Goal: Transaction & Acquisition: Purchase product/service

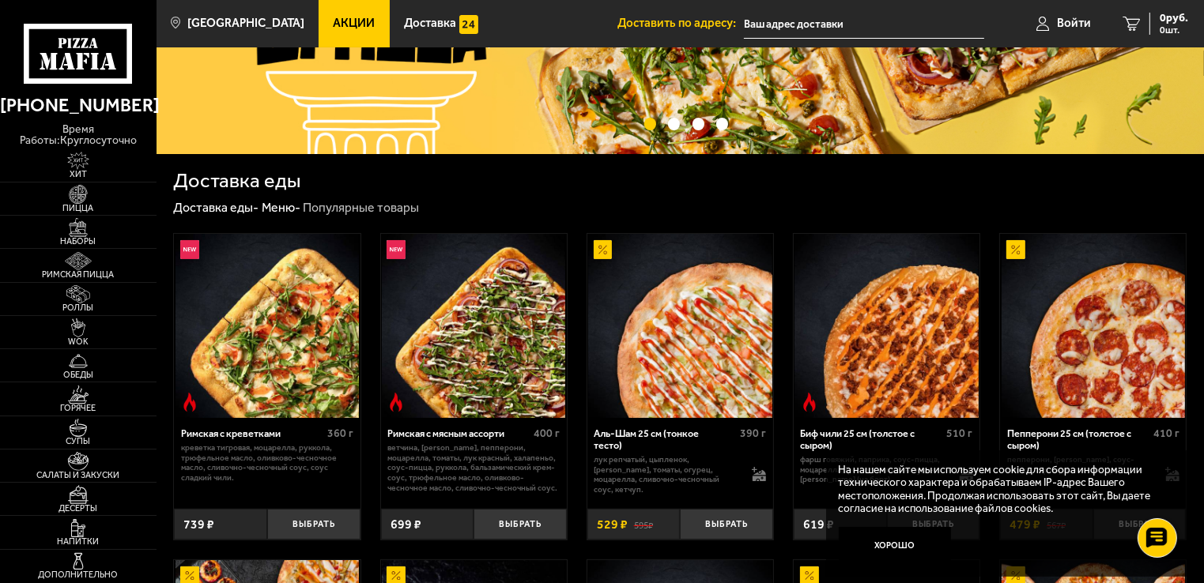
scroll to position [237, 0]
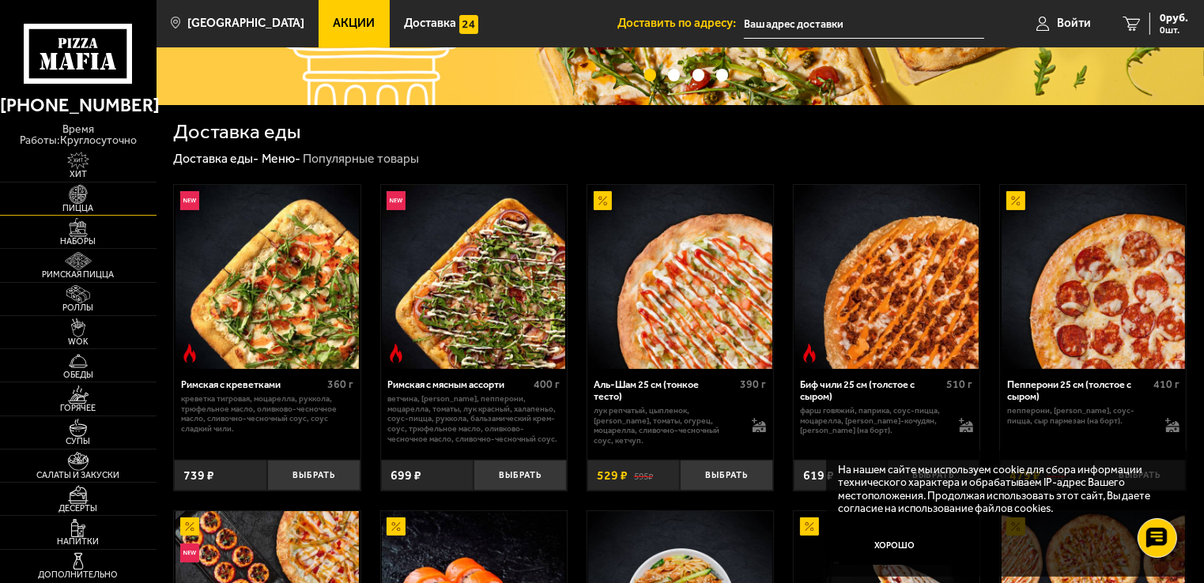
click at [76, 187] on img at bounding box center [79, 194] width 48 height 19
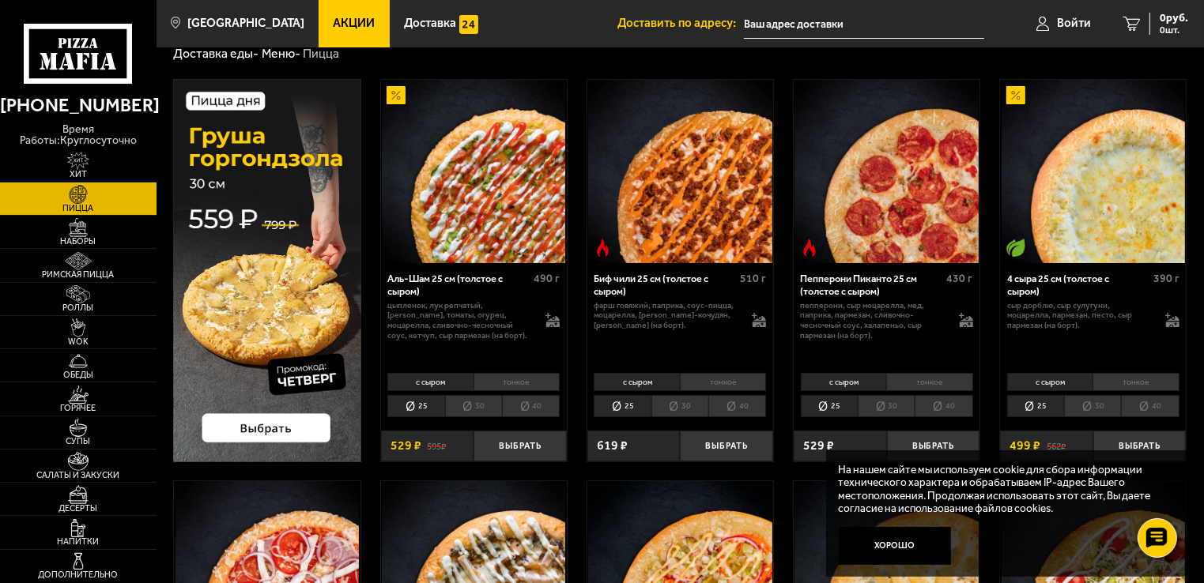
scroll to position [79, 0]
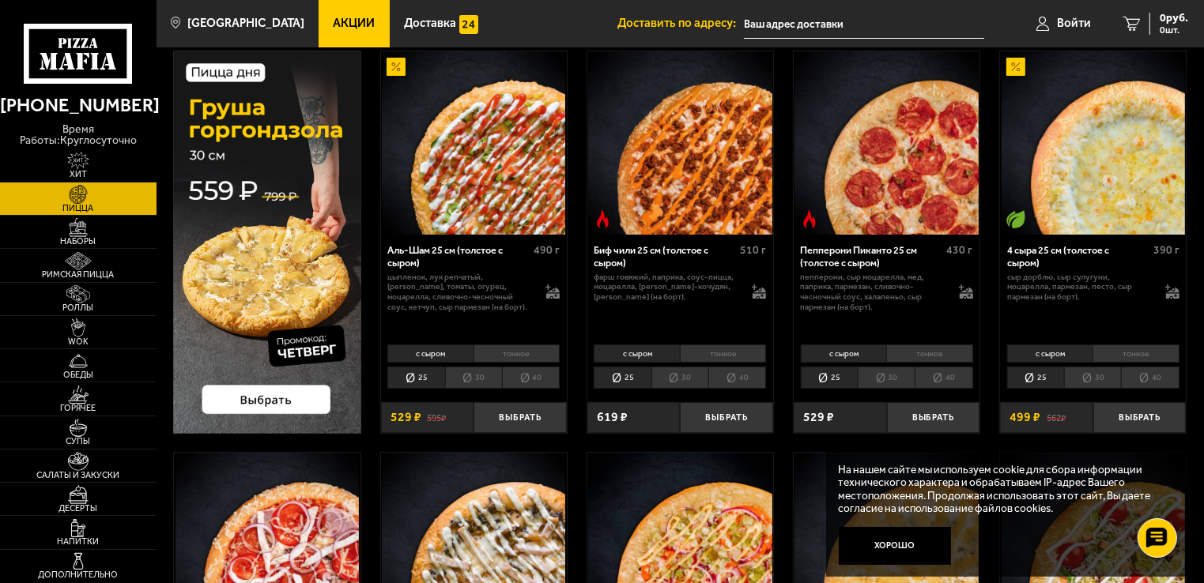
click at [883, 381] on li "30" at bounding box center [886, 378] width 57 height 22
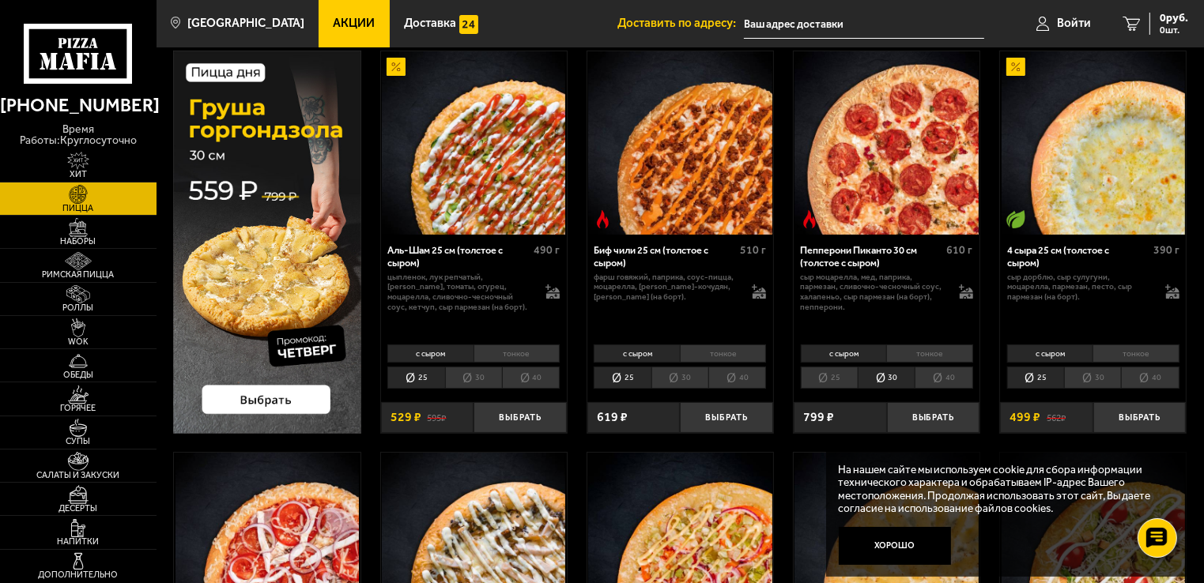
click at [1097, 375] on li "30" at bounding box center [1092, 378] width 57 height 22
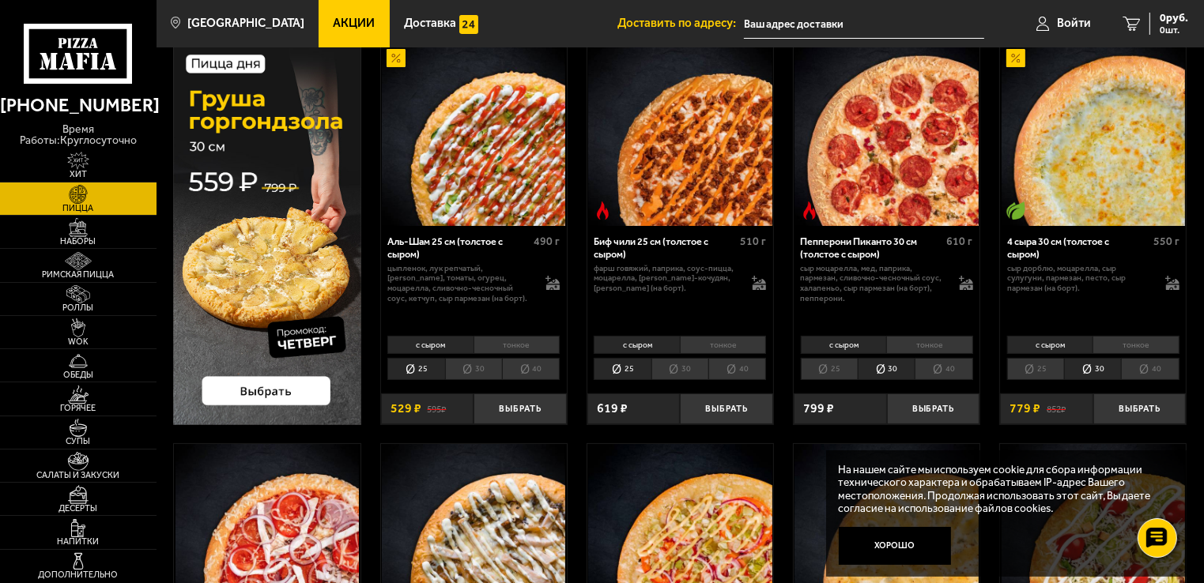
scroll to position [0, 0]
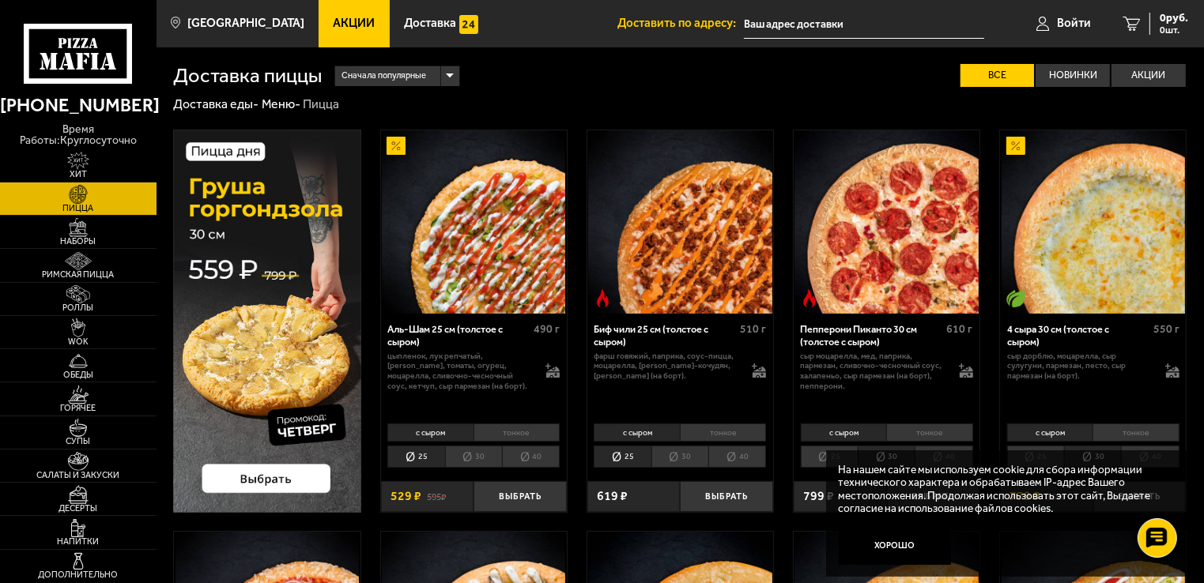
click at [666, 462] on li "30" at bounding box center [679, 457] width 57 height 22
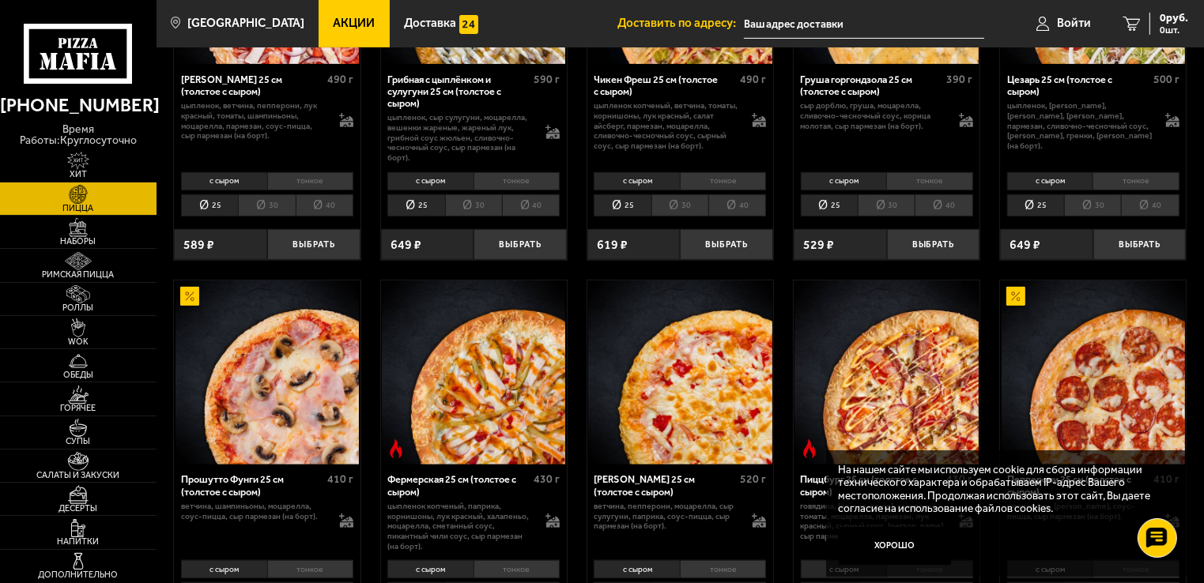
scroll to position [474, 0]
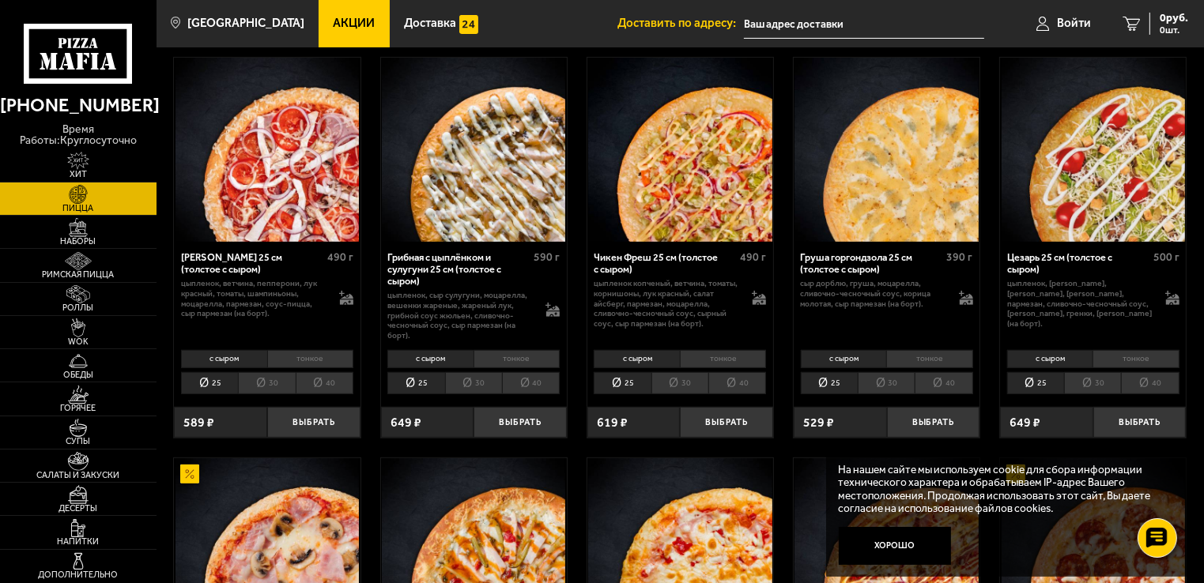
click at [251, 380] on li "30" at bounding box center [266, 383] width 57 height 22
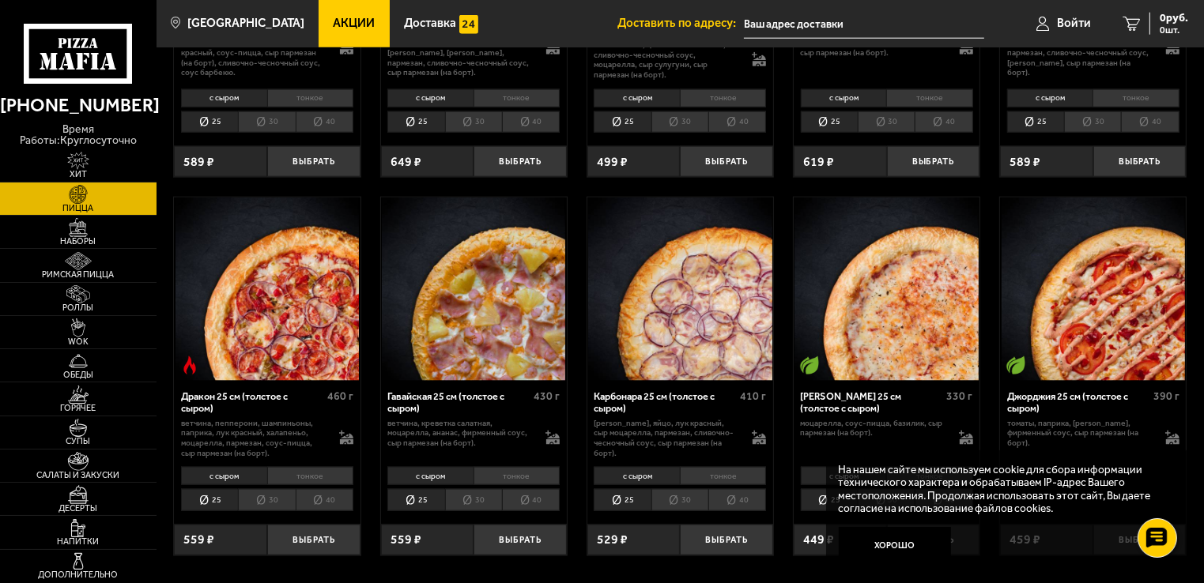
scroll to position [1897, 0]
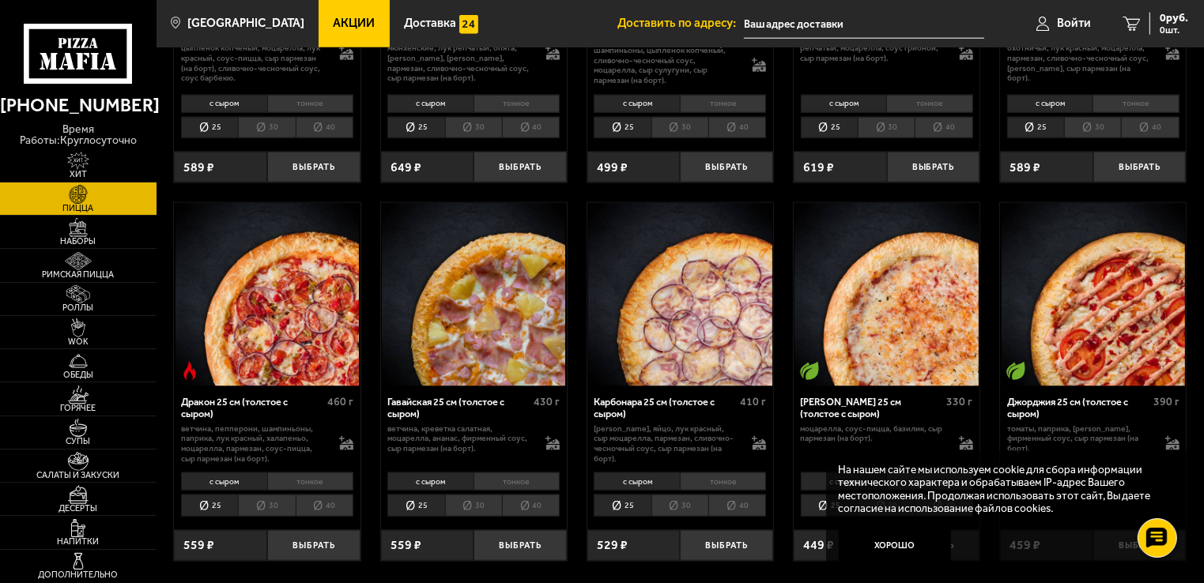
click at [263, 507] on li "30" at bounding box center [266, 506] width 57 height 22
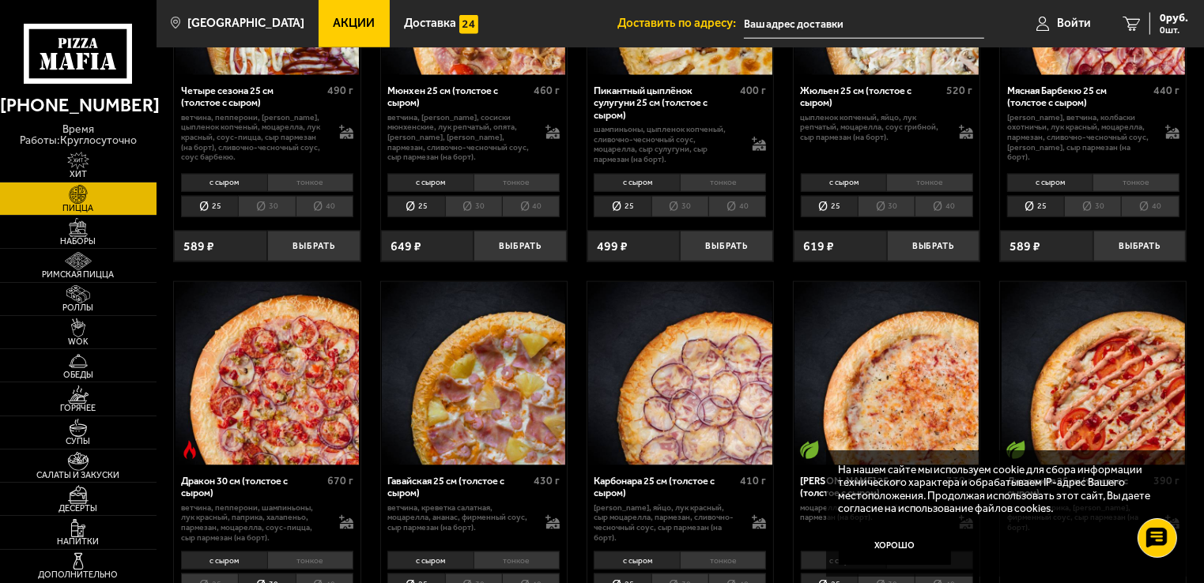
scroll to position [1660, 0]
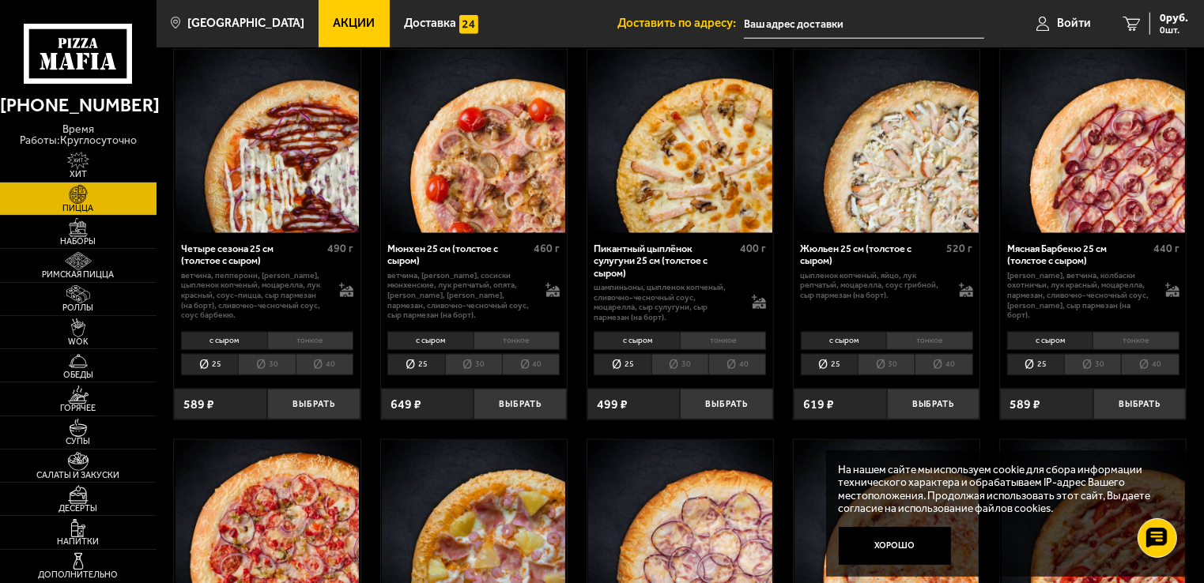
click at [258, 362] on li "30" at bounding box center [266, 365] width 57 height 22
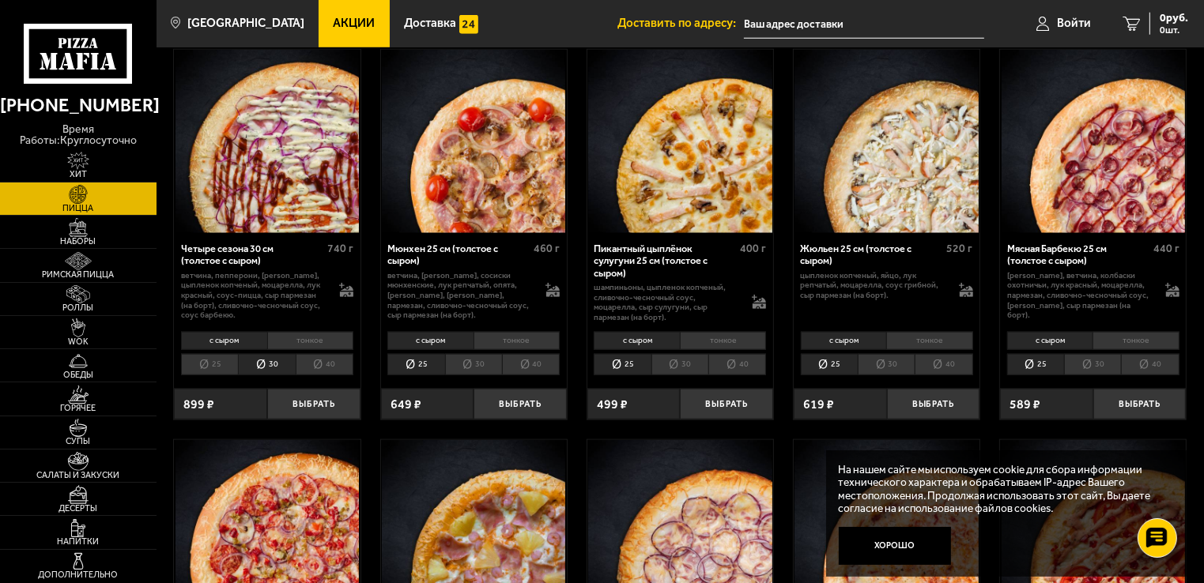
click at [477, 368] on li "30" at bounding box center [473, 365] width 57 height 22
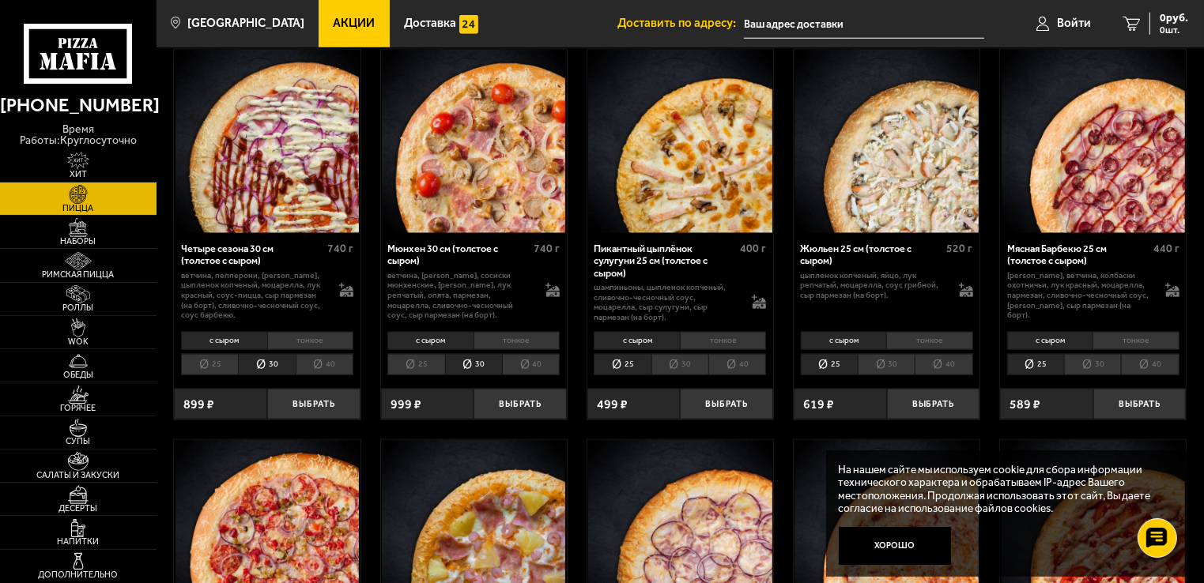
click at [687, 363] on li "30" at bounding box center [679, 365] width 57 height 22
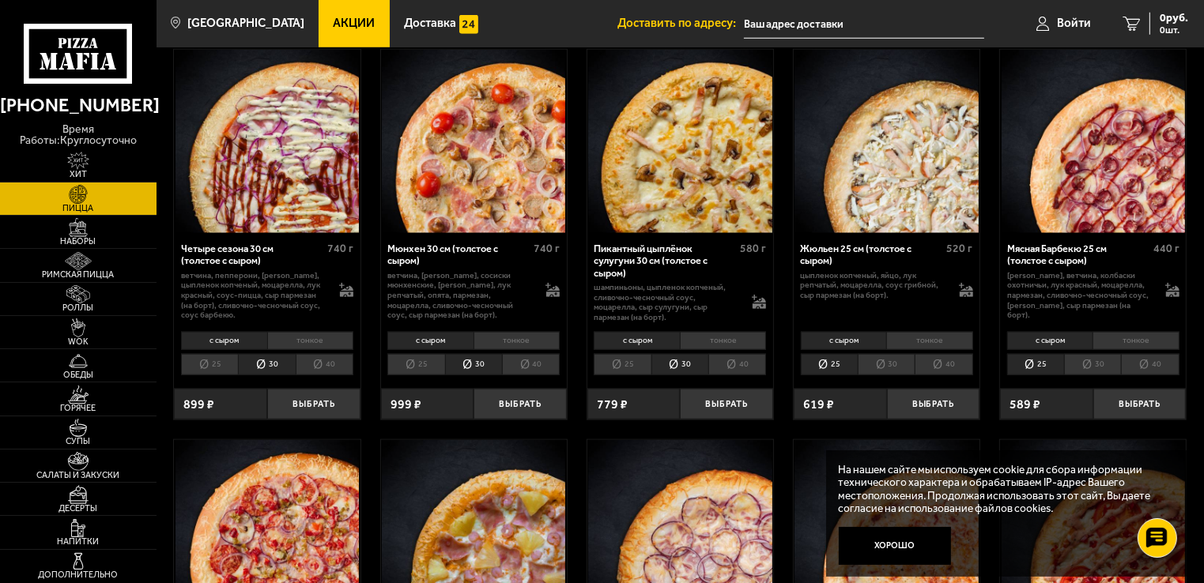
click at [885, 369] on li "30" at bounding box center [886, 365] width 57 height 22
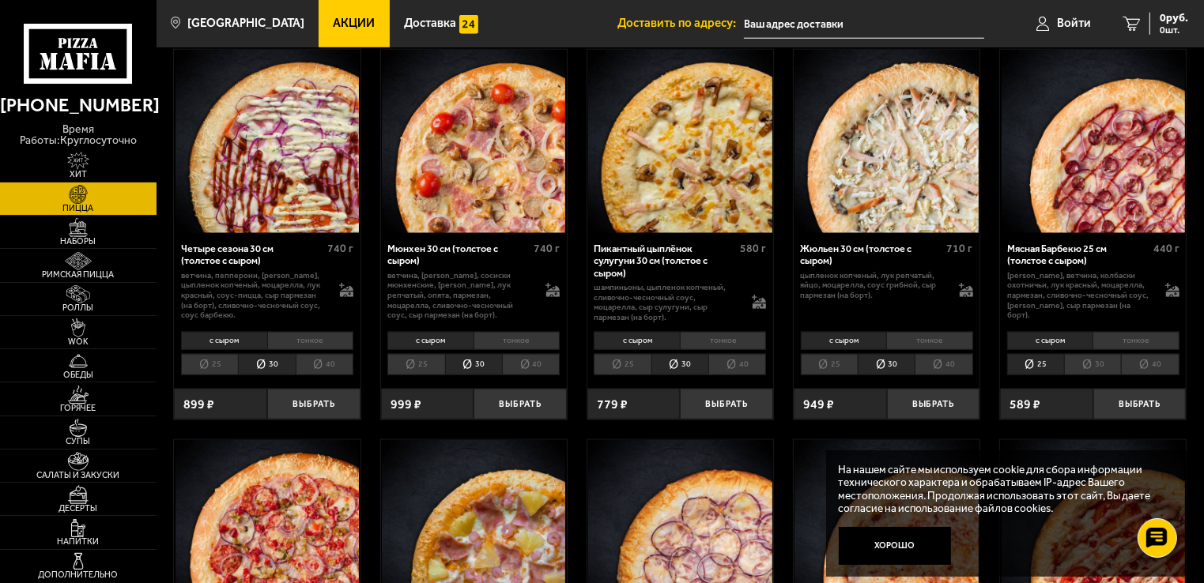
click at [1089, 362] on li "30" at bounding box center [1092, 365] width 57 height 22
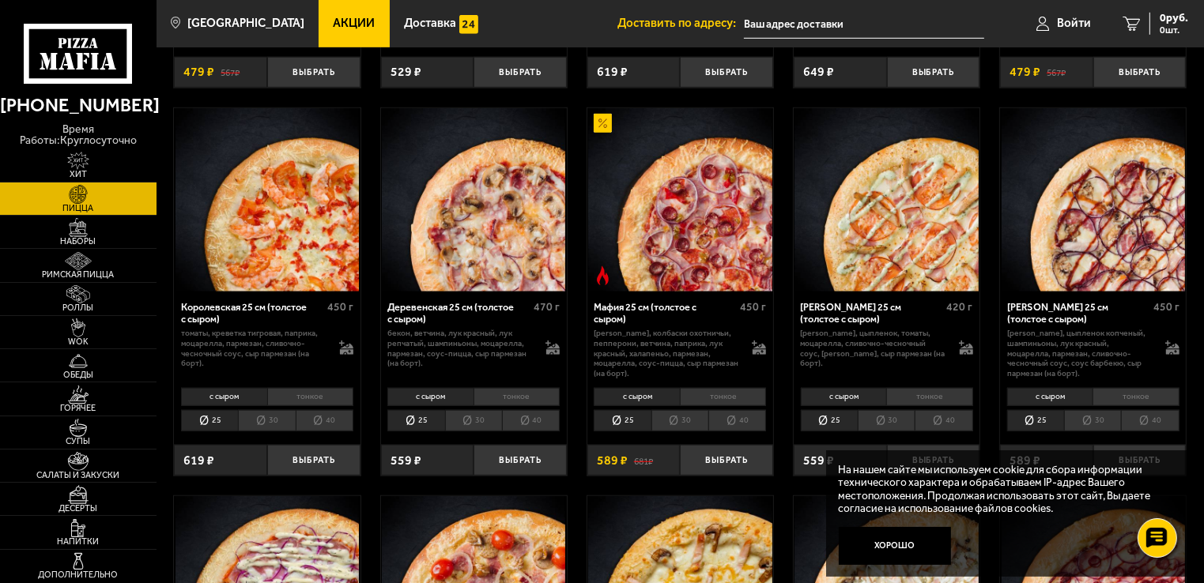
scroll to position [1186, 0]
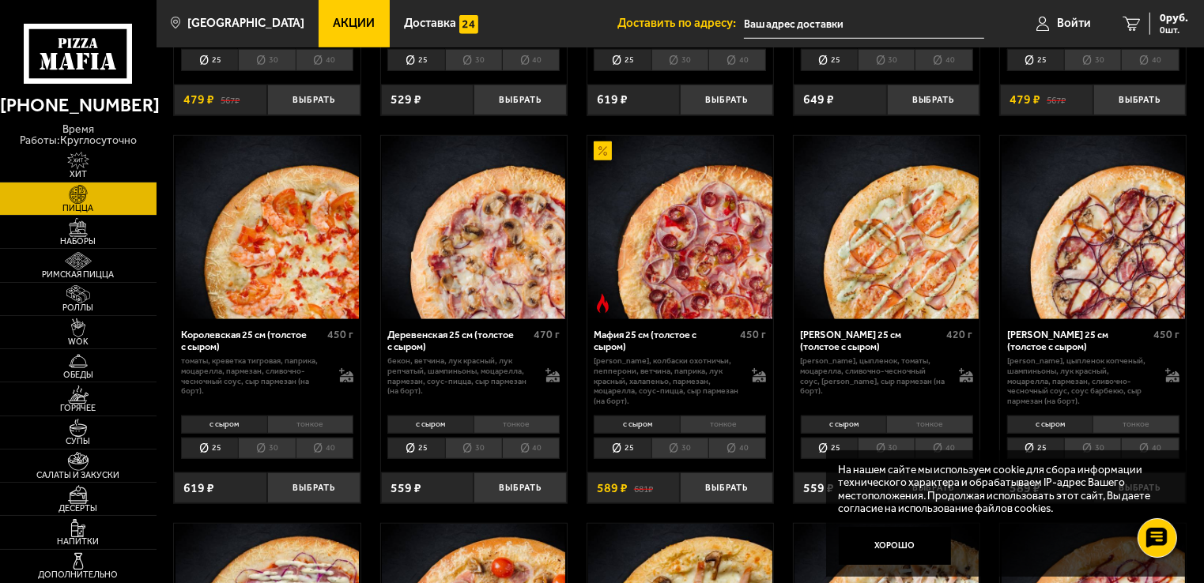
click at [675, 462] on div "с сыром тонкое 25 30 40 Топпинги" at bounding box center [680, 437] width 186 height 52
click at [677, 456] on li "30" at bounding box center [679, 449] width 57 height 22
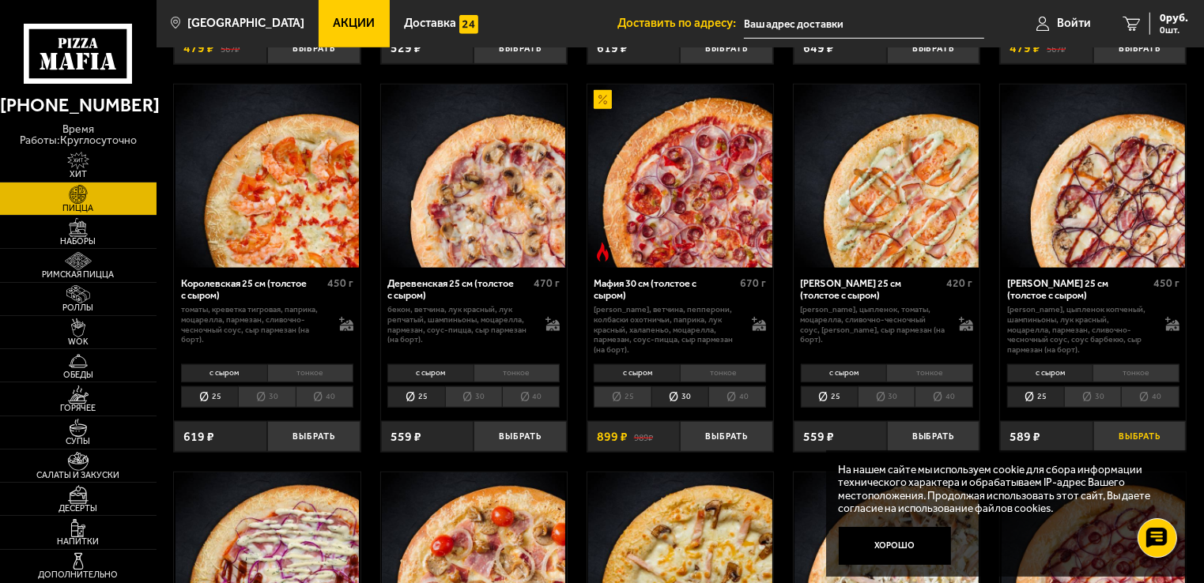
scroll to position [1265, 0]
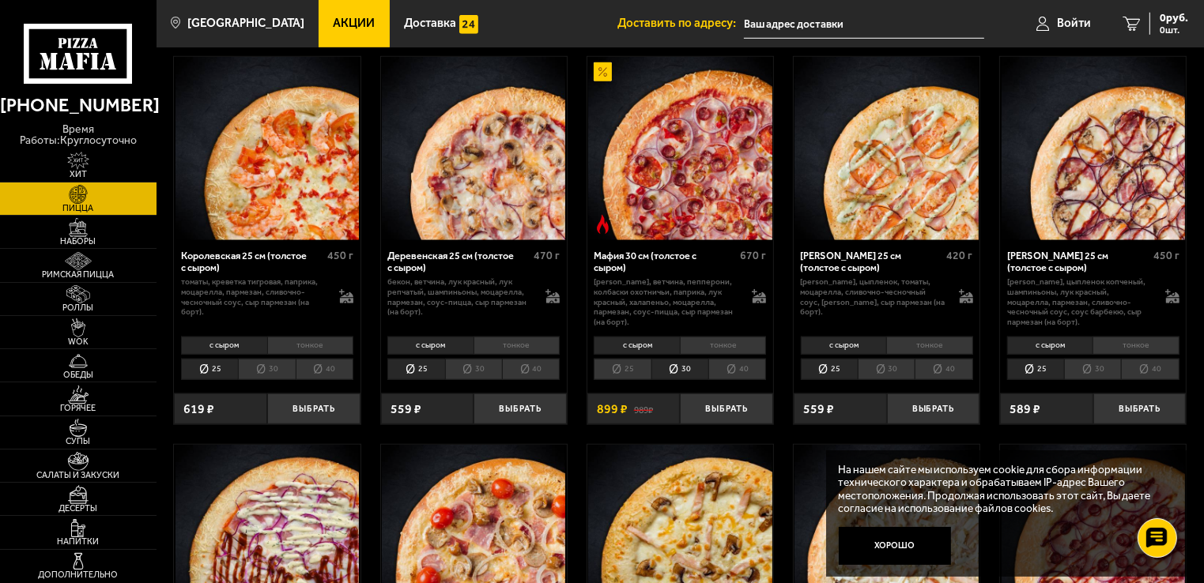
click at [1088, 368] on li "30" at bounding box center [1092, 370] width 57 height 22
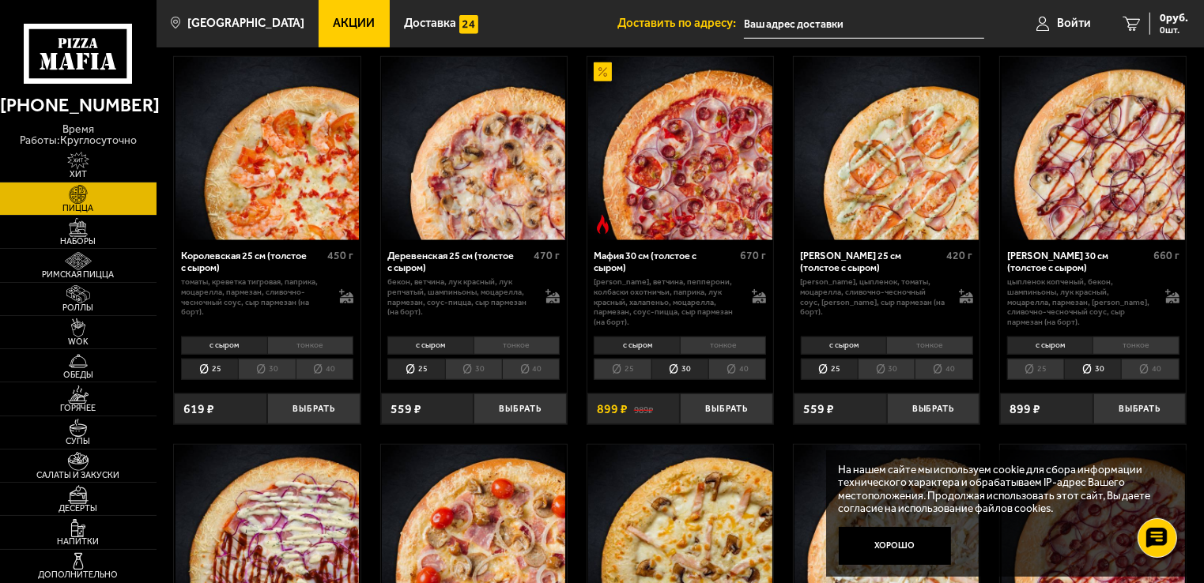
click at [477, 368] on li "30" at bounding box center [473, 370] width 57 height 22
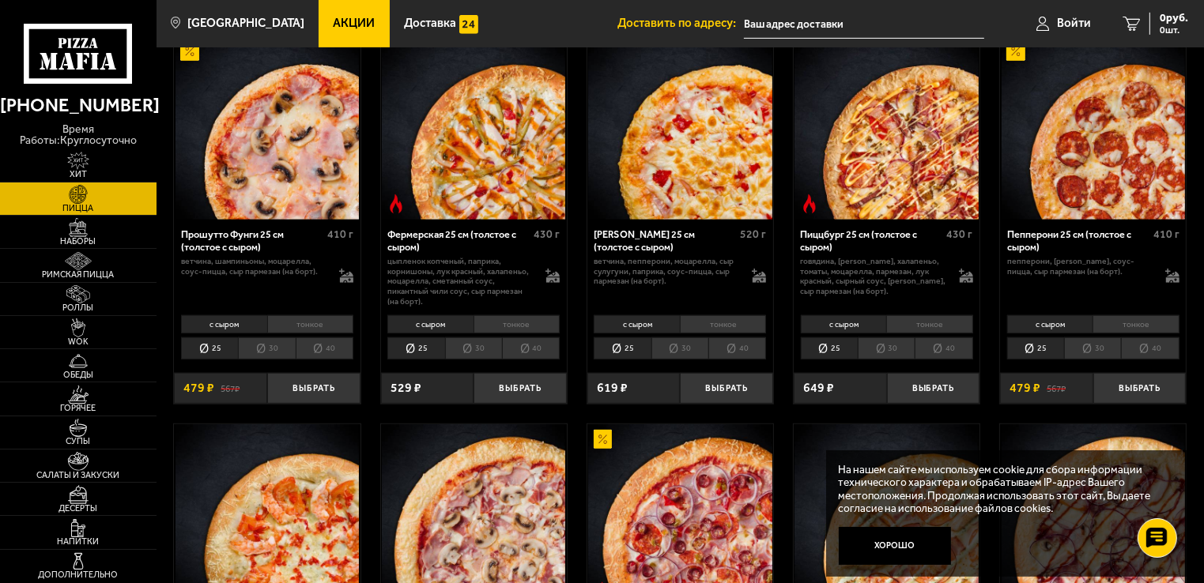
scroll to position [869, 0]
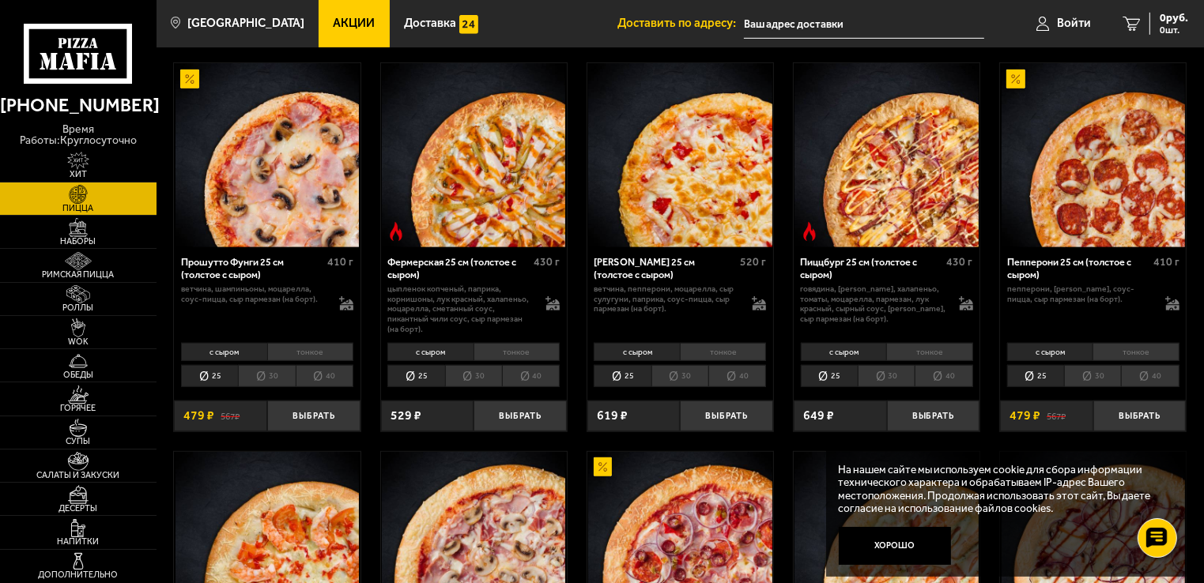
click at [467, 380] on li "30" at bounding box center [473, 376] width 57 height 22
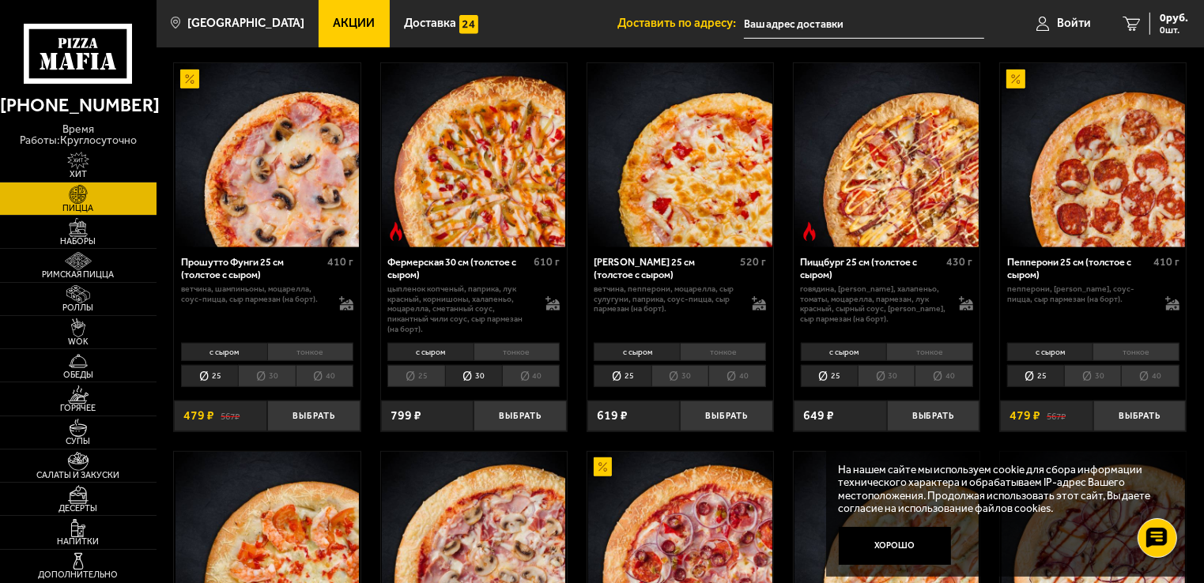
click at [673, 378] on li "30" at bounding box center [679, 376] width 57 height 22
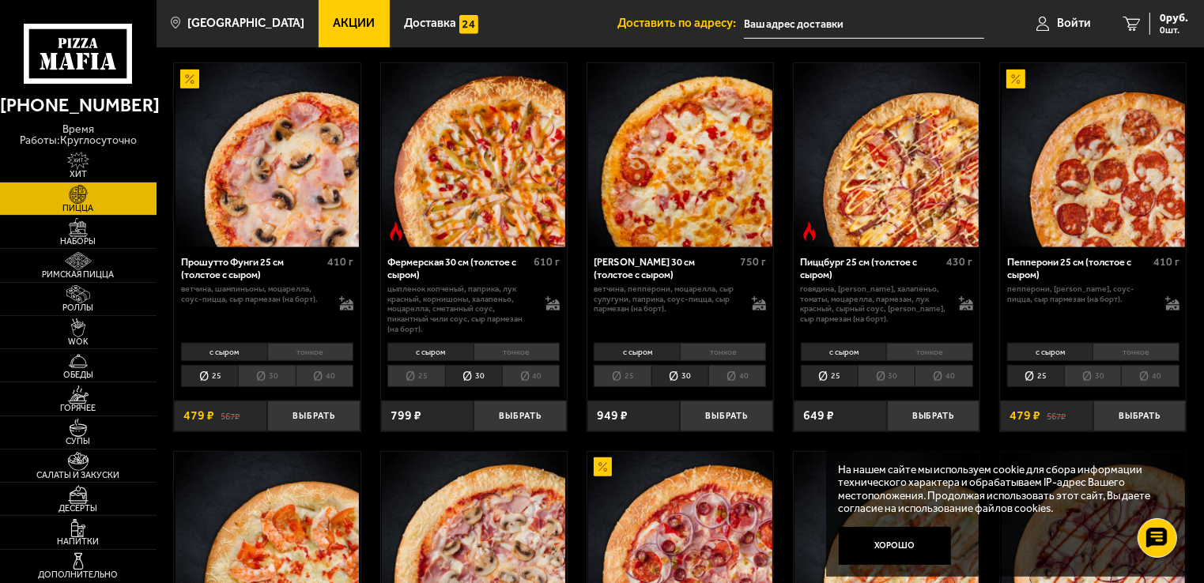
click at [1096, 376] on li "30" at bounding box center [1092, 376] width 57 height 22
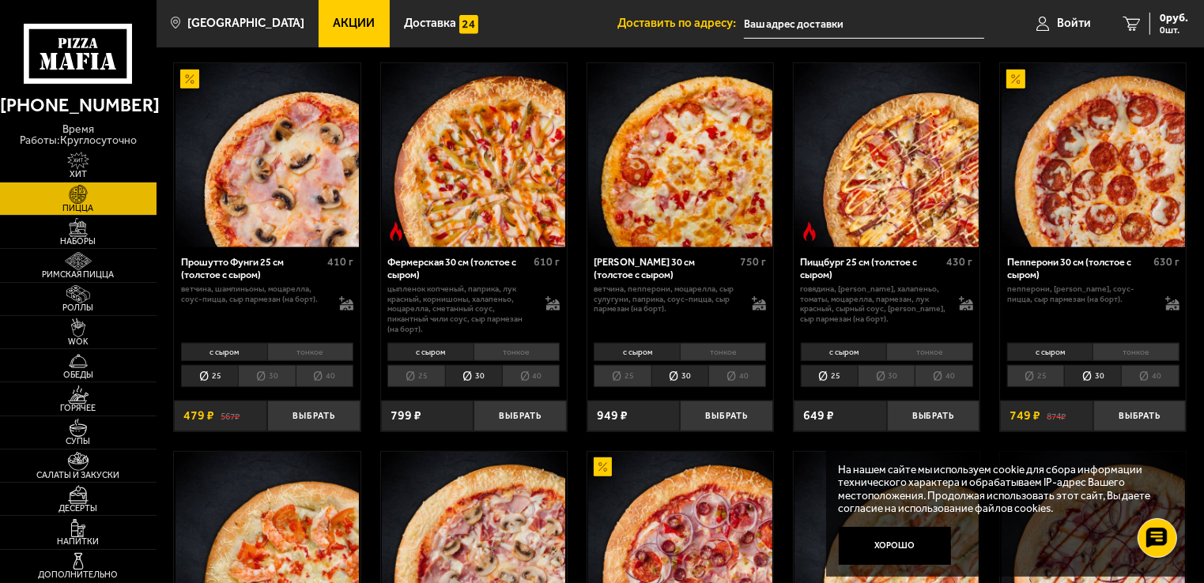
click at [288, 371] on li "30" at bounding box center [266, 376] width 57 height 22
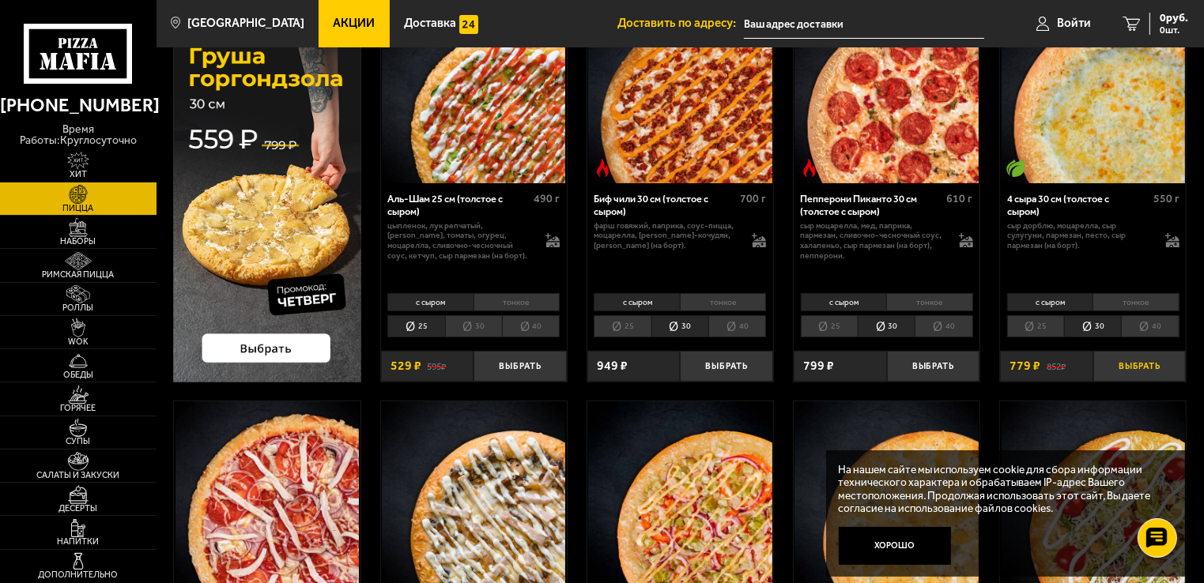
scroll to position [158, 0]
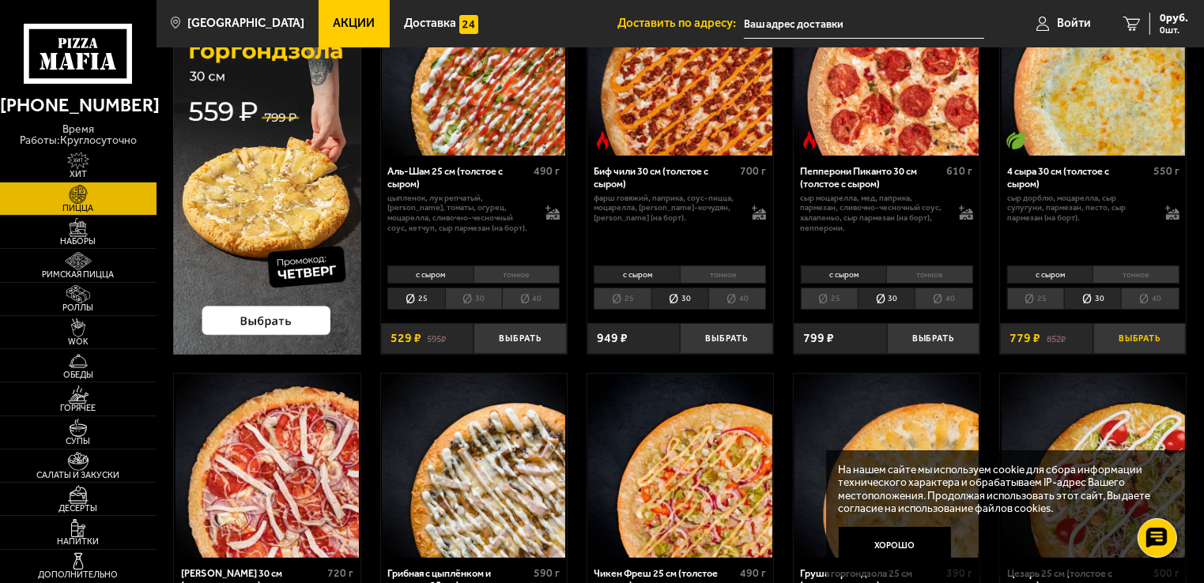
click at [1138, 342] on button "Выбрать" at bounding box center [1139, 338] width 93 height 31
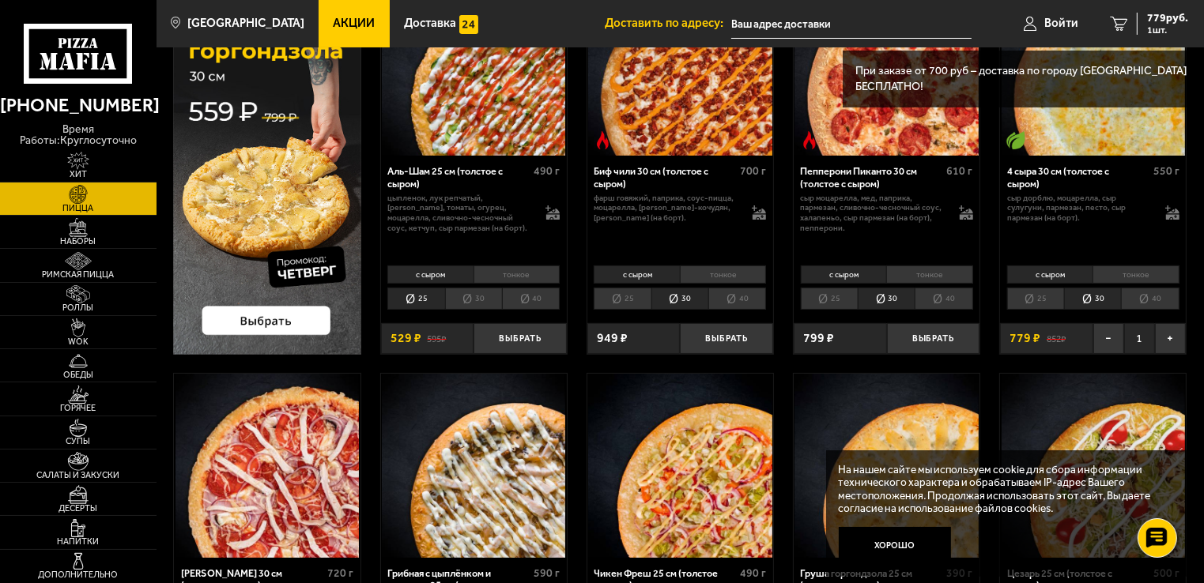
click at [1132, 270] on li "тонкое" at bounding box center [1135, 275] width 86 height 18
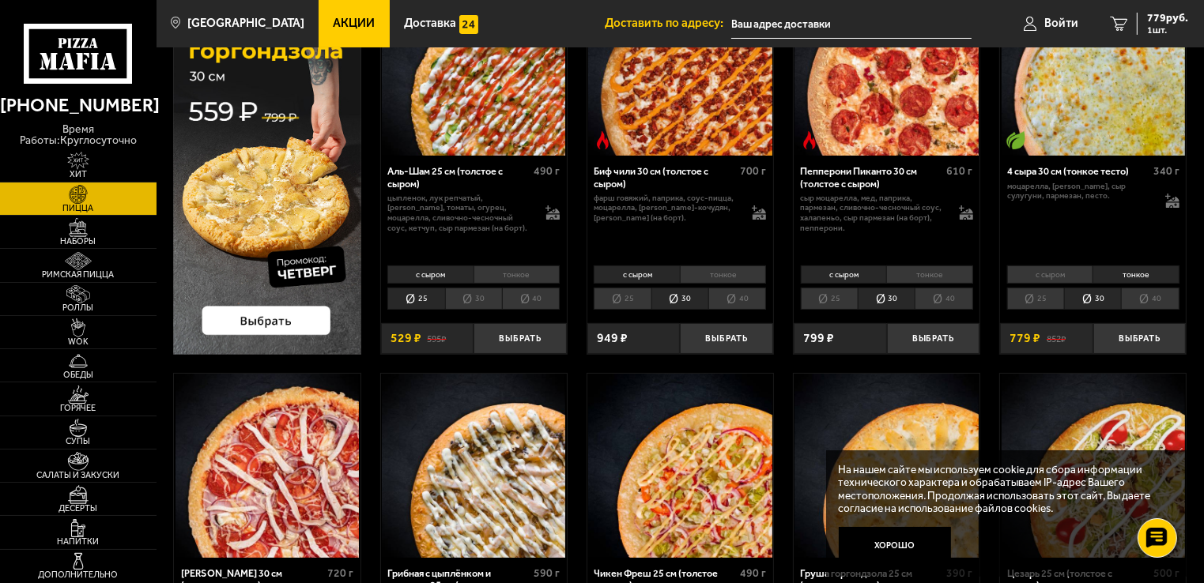
click at [1058, 273] on li "с сыром" at bounding box center [1049, 275] width 85 height 18
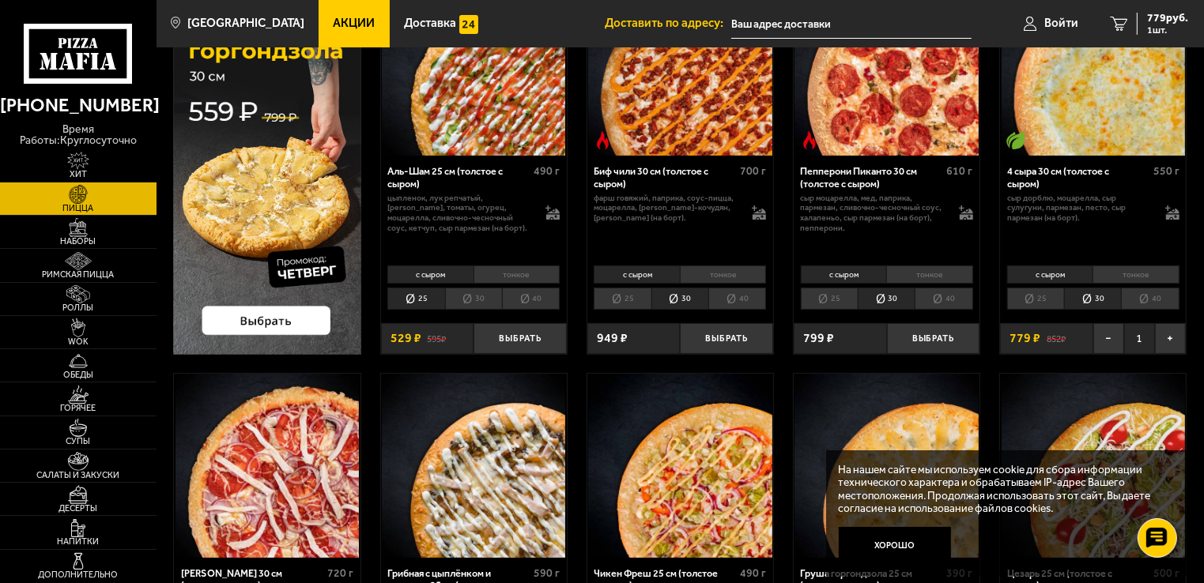
click at [1105, 273] on li "тонкое" at bounding box center [1135, 275] width 86 height 18
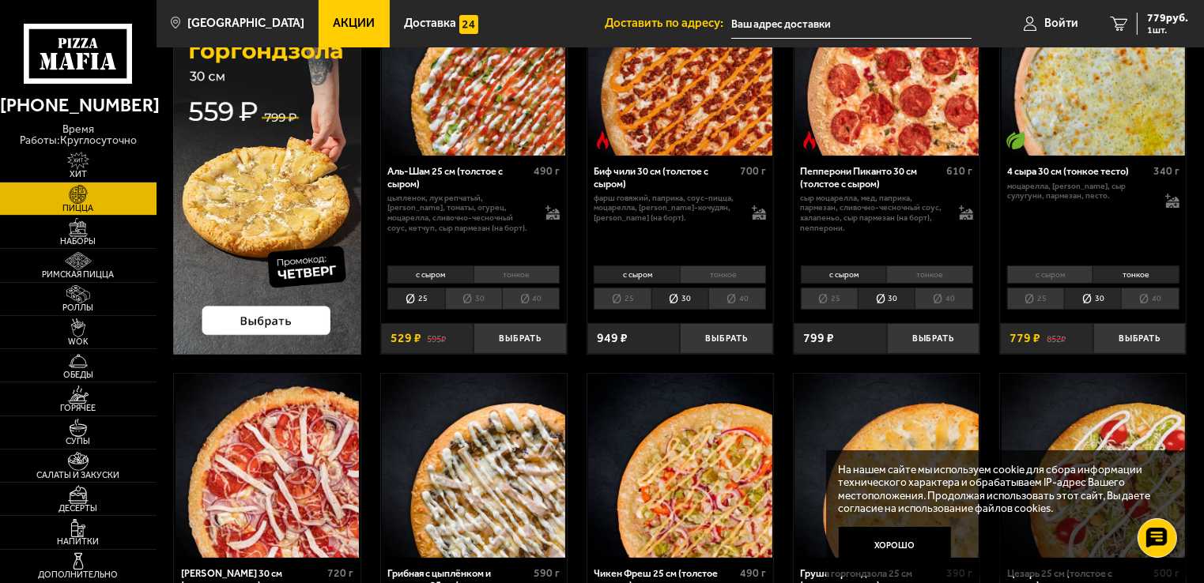
click at [1059, 274] on li "с сыром" at bounding box center [1049, 275] width 85 height 18
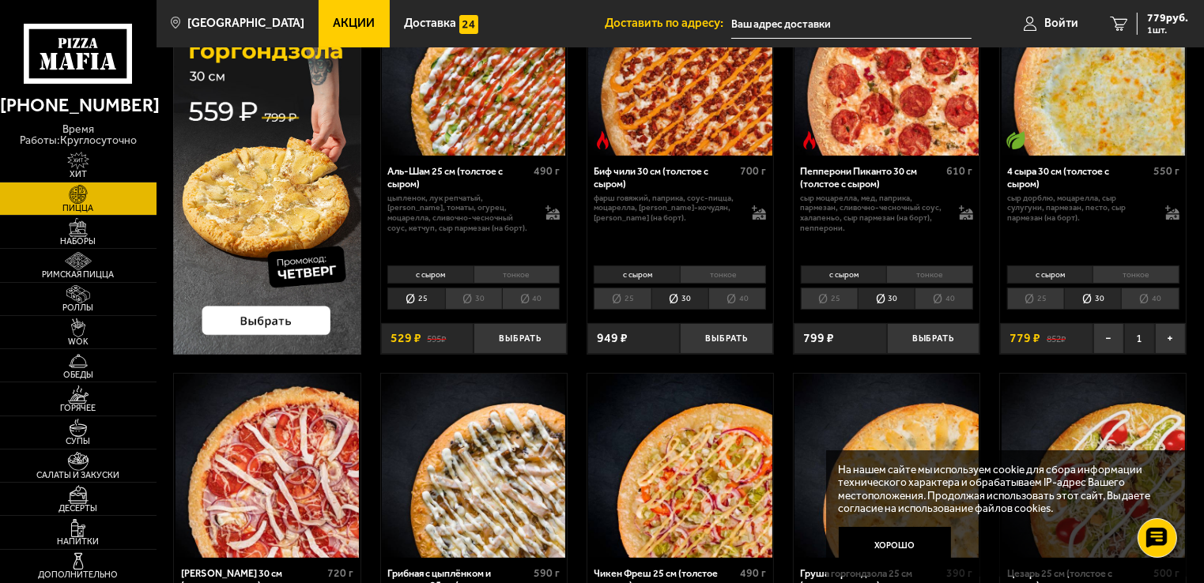
click at [1123, 272] on li "тонкое" at bounding box center [1135, 275] width 86 height 18
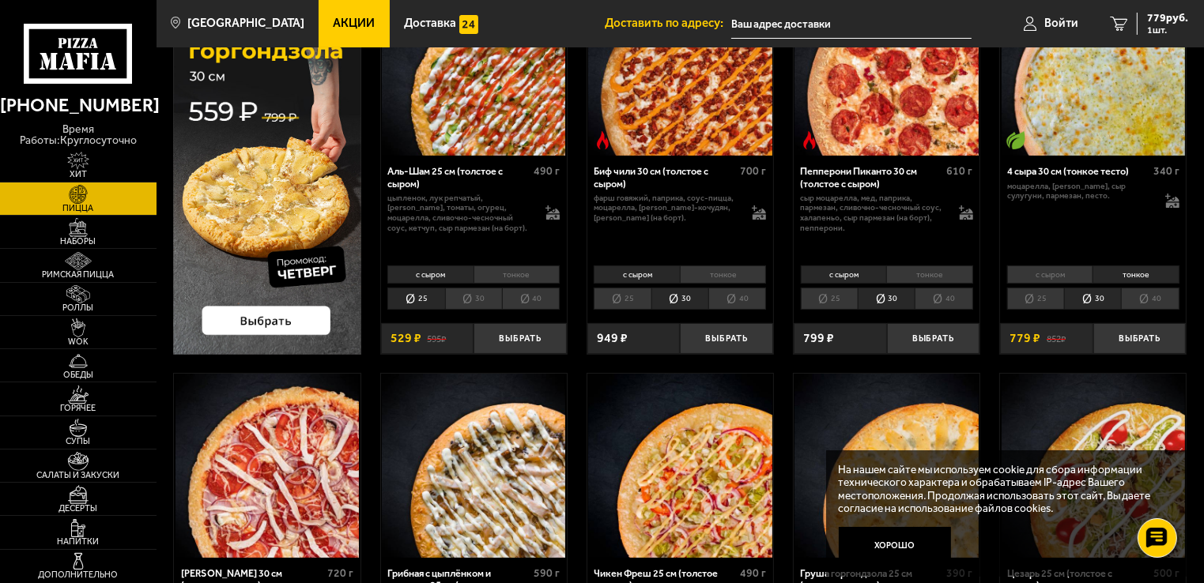
click at [1061, 280] on li "с сыром" at bounding box center [1049, 275] width 85 height 18
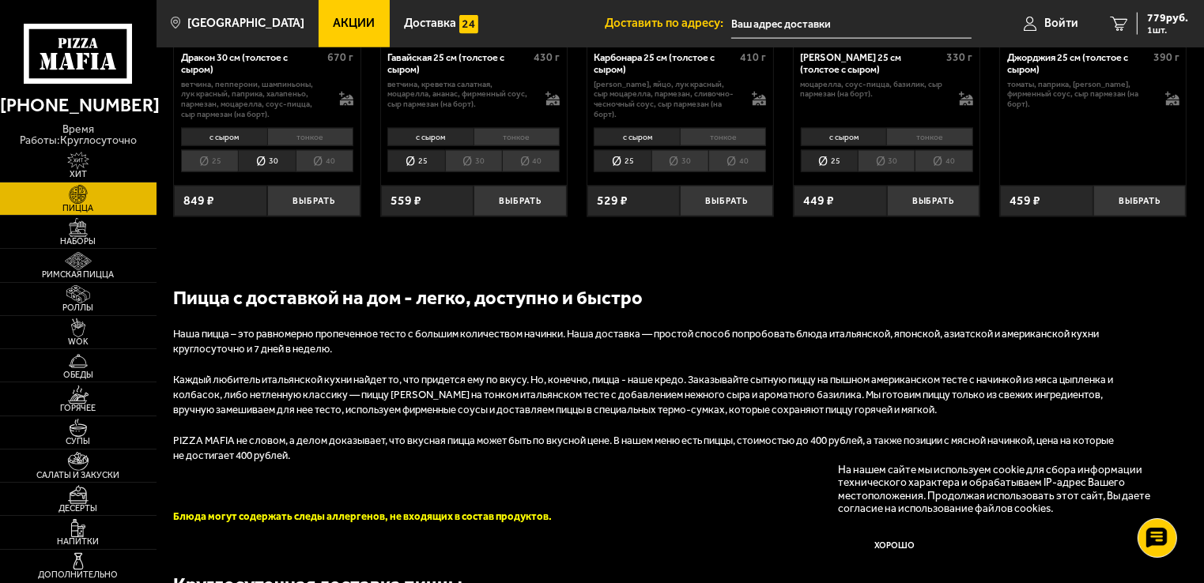
scroll to position [1976, 0]
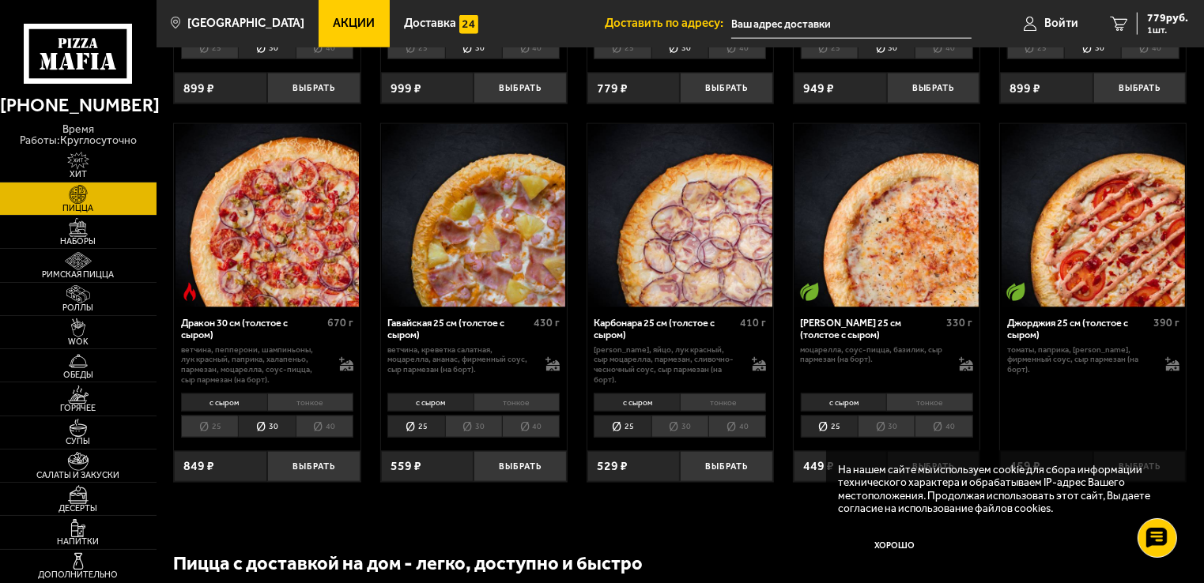
click at [266, 432] on li "30" at bounding box center [266, 427] width 57 height 22
click at [297, 470] on button "Выбрать" at bounding box center [313, 466] width 93 height 31
click at [342, 471] on button "+" at bounding box center [344, 466] width 31 height 31
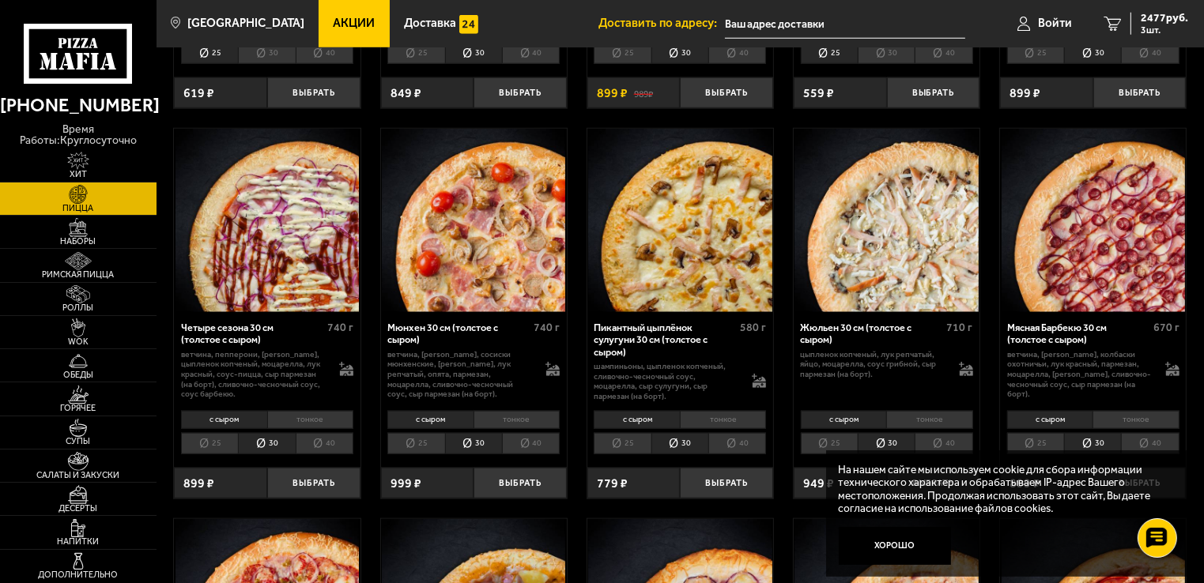
scroll to position [1344, 0]
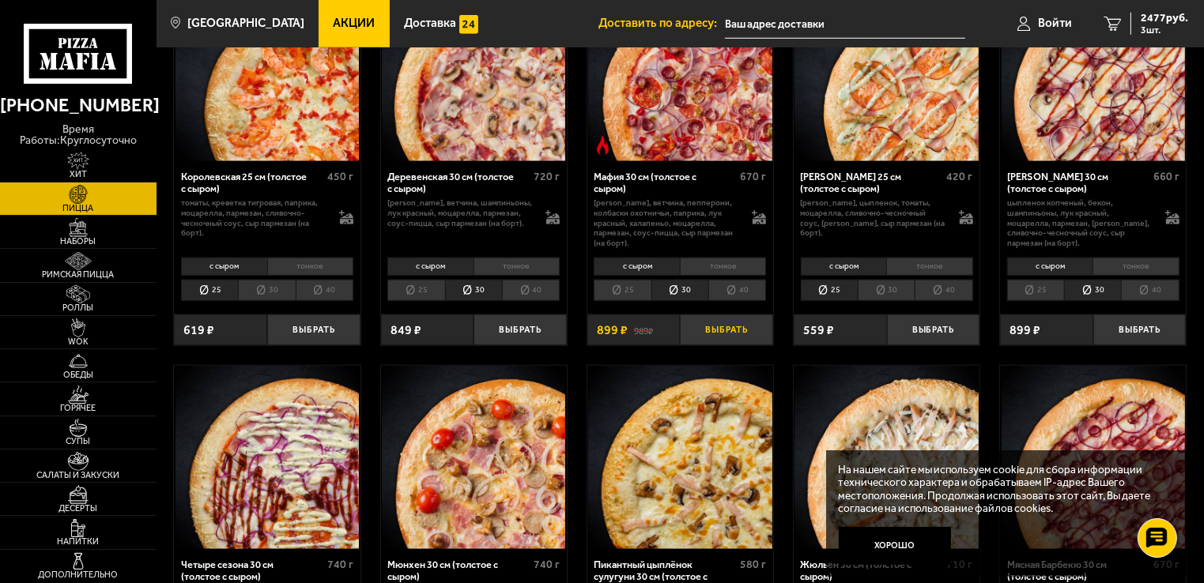
click at [721, 336] on button "Выбрать" at bounding box center [726, 330] width 93 height 31
click at [765, 332] on button "+" at bounding box center [757, 330] width 31 height 31
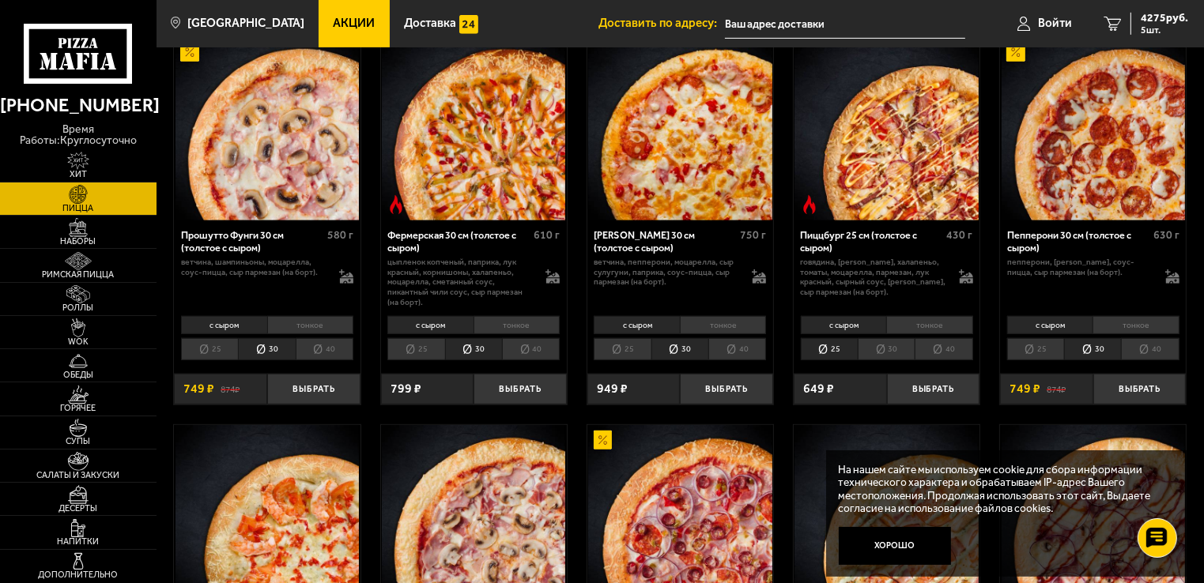
scroll to position [869, 0]
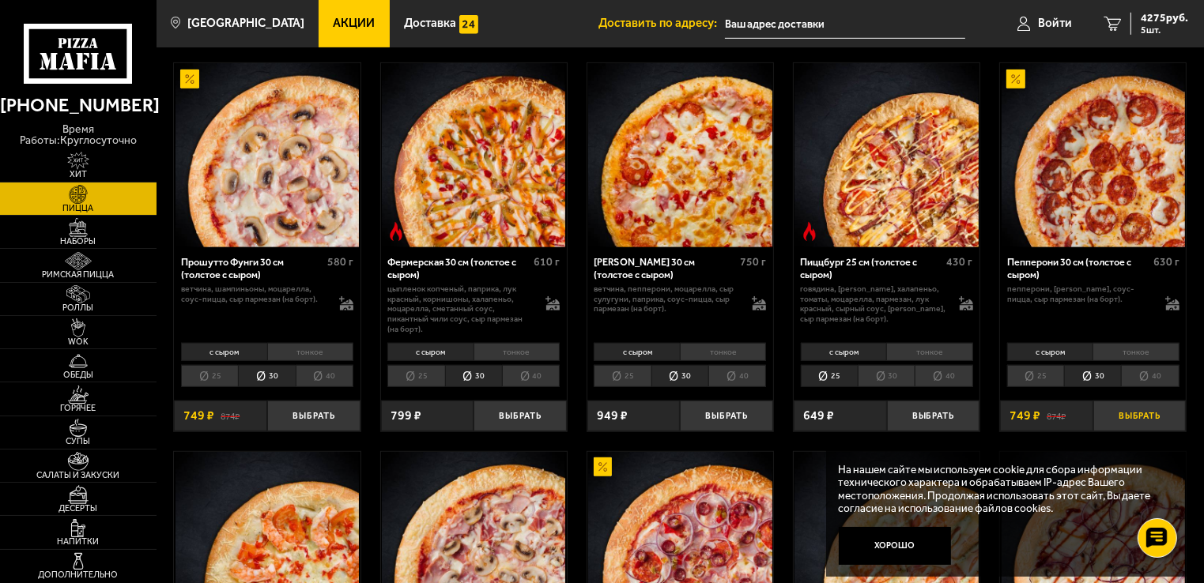
click at [1137, 417] on button "Выбрать" at bounding box center [1139, 416] width 93 height 31
click at [303, 417] on button "Выбрать" at bounding box center [313, 416] width 93 height 31
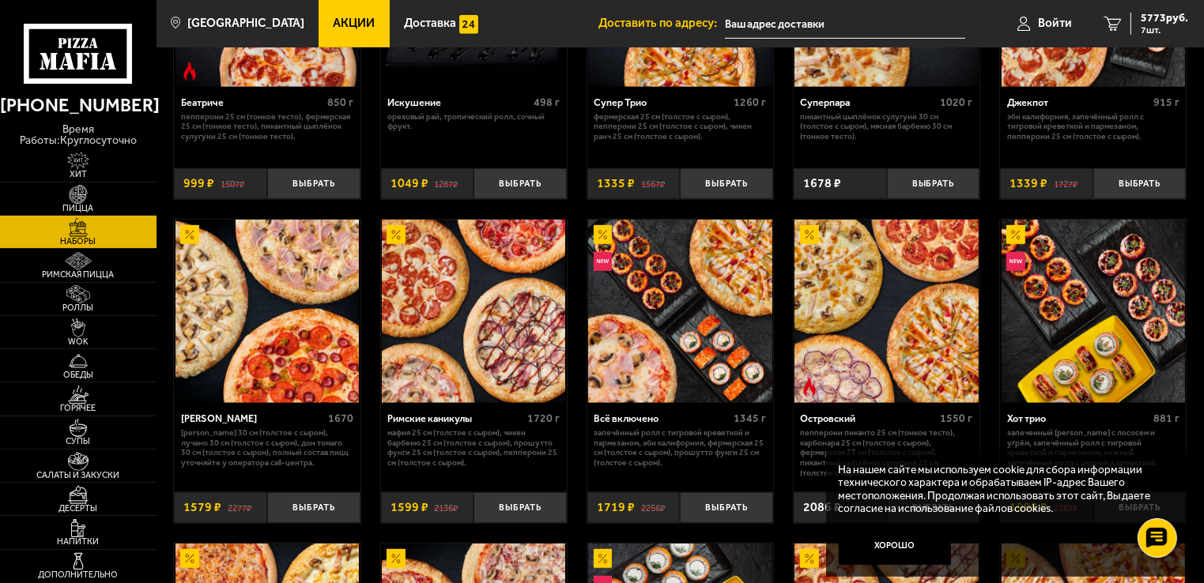
scroll to position [869, 0]
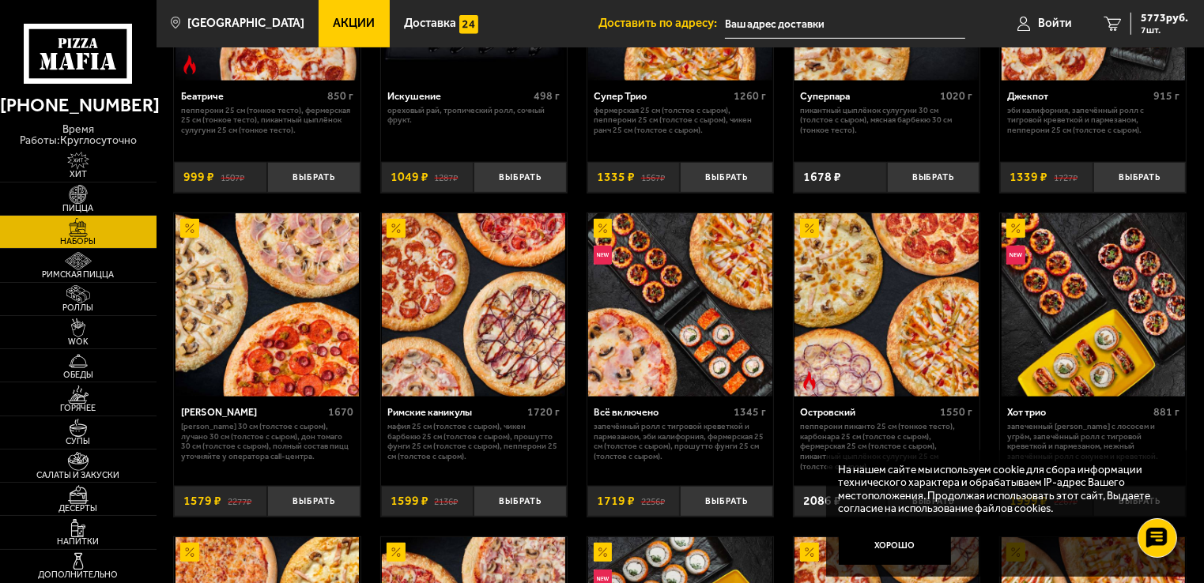
click at [300, 312] on img at bounding box center [266, 304] width 183 height 183
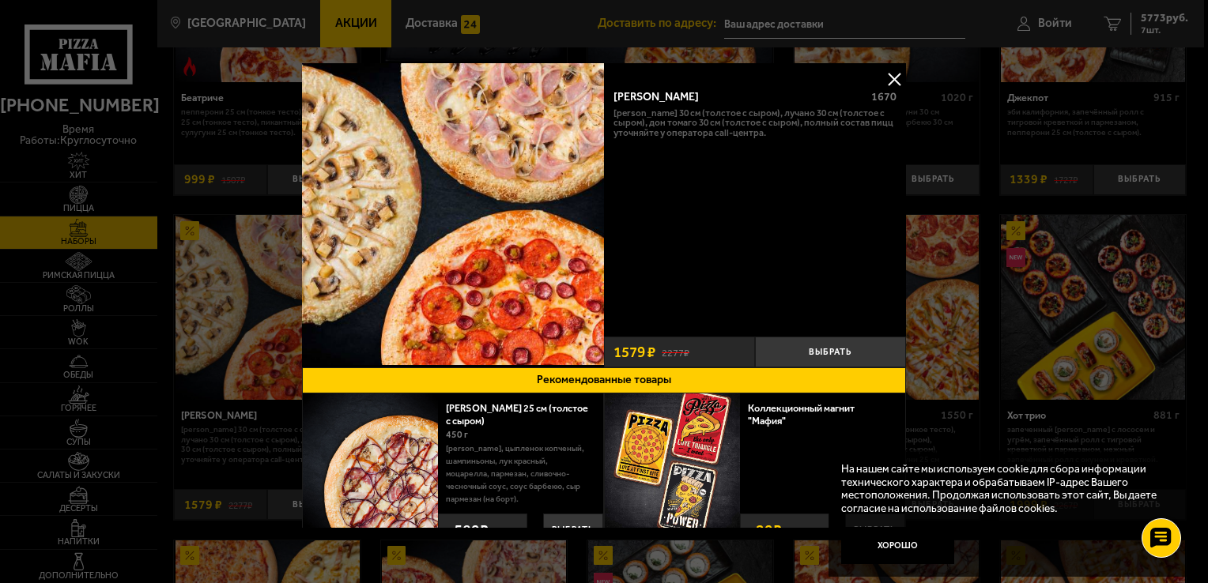
click at [888, 80] on button at bounding box center [894, 79] width 24 height 24
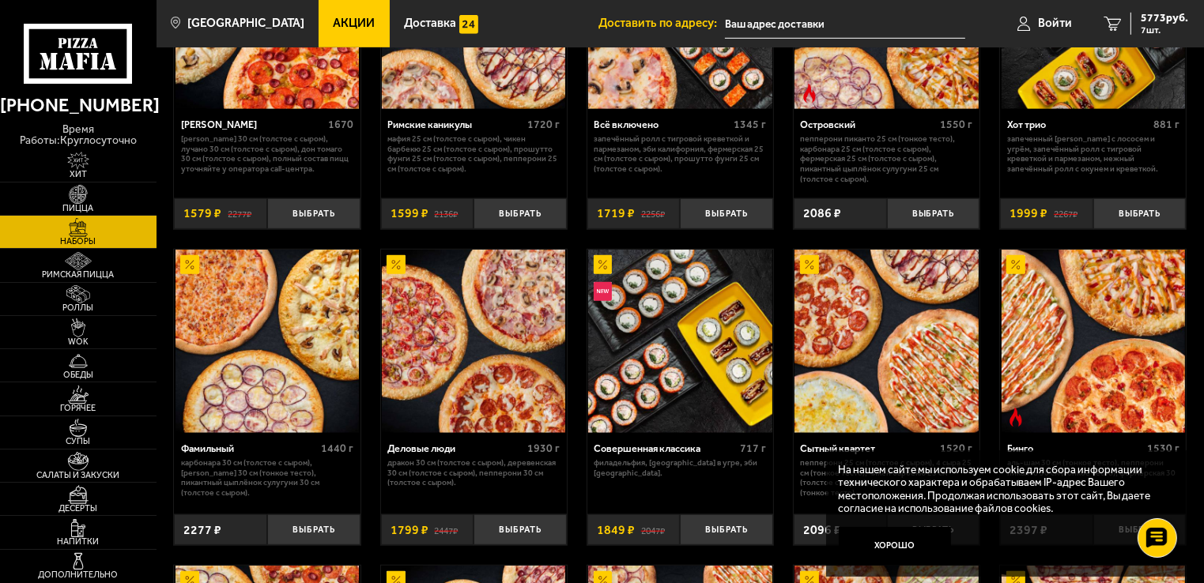
scroll to position [1186, 0]
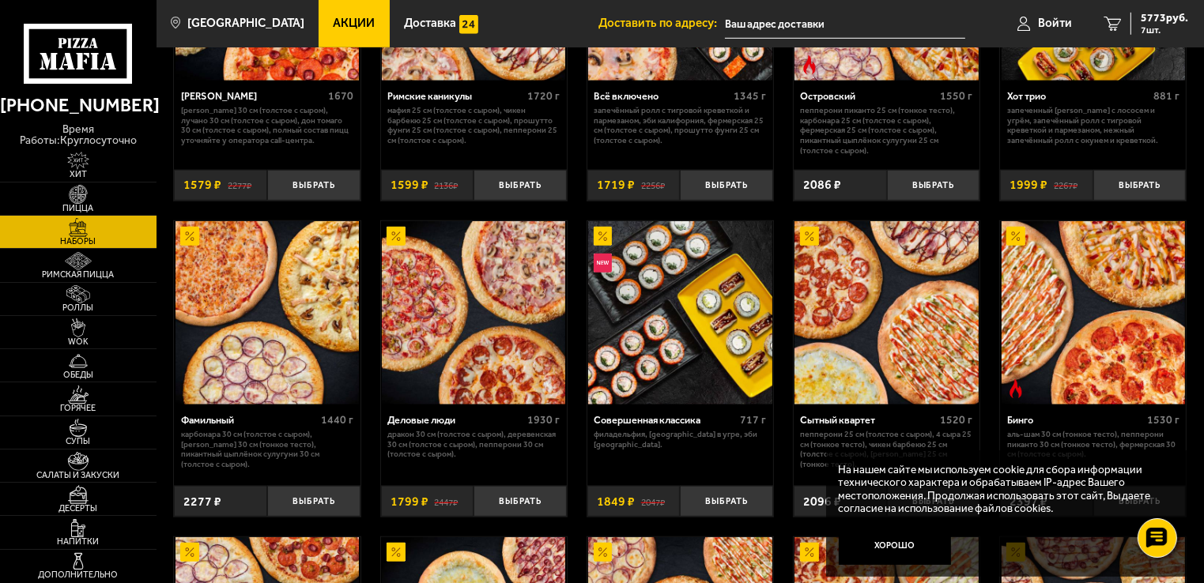
click at [477, 323] on img at bounding box center [473, 312] width 183 height 183
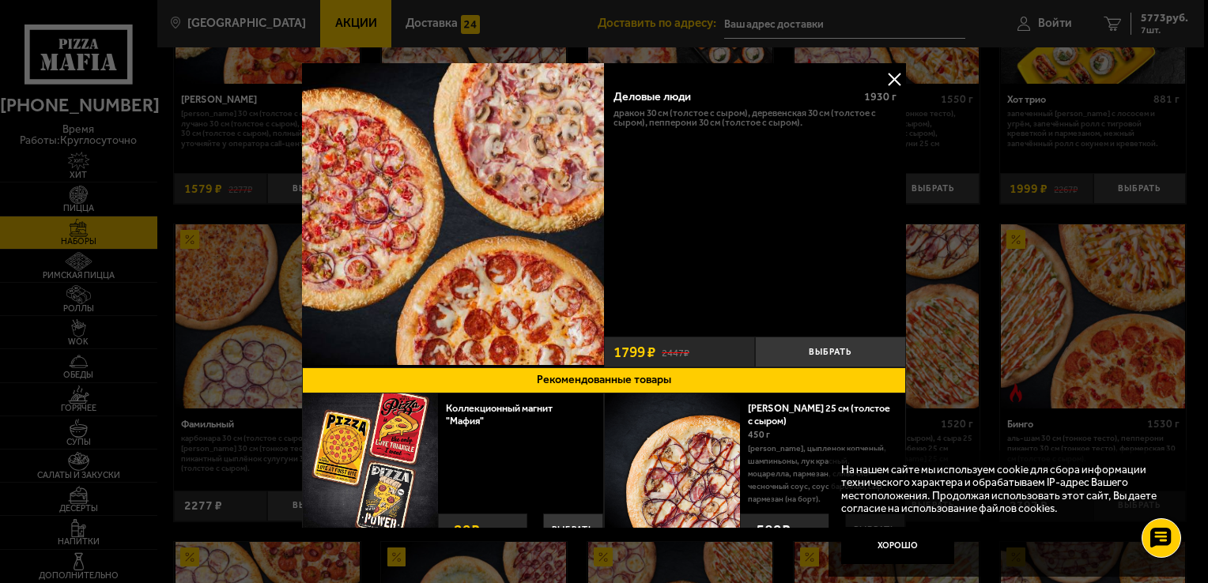
click at [894, 81] on button at bounding box center [894, 79] width 24 height 24
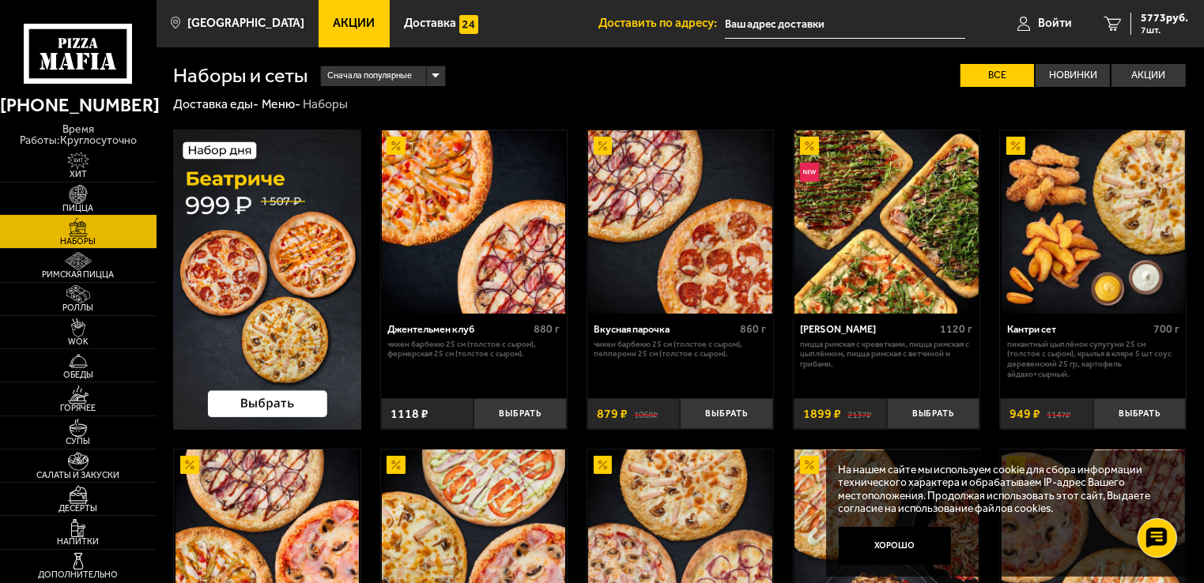
click at [88, 187] on img at bounding box center [79, 194] width 48 height 19
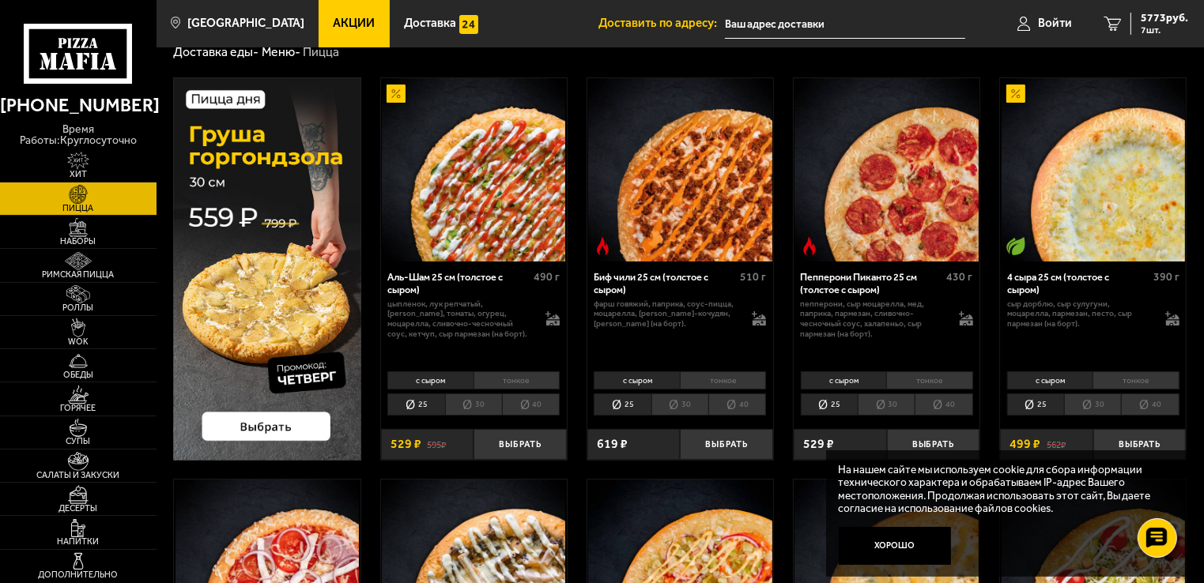
scroll to position [79, 0]
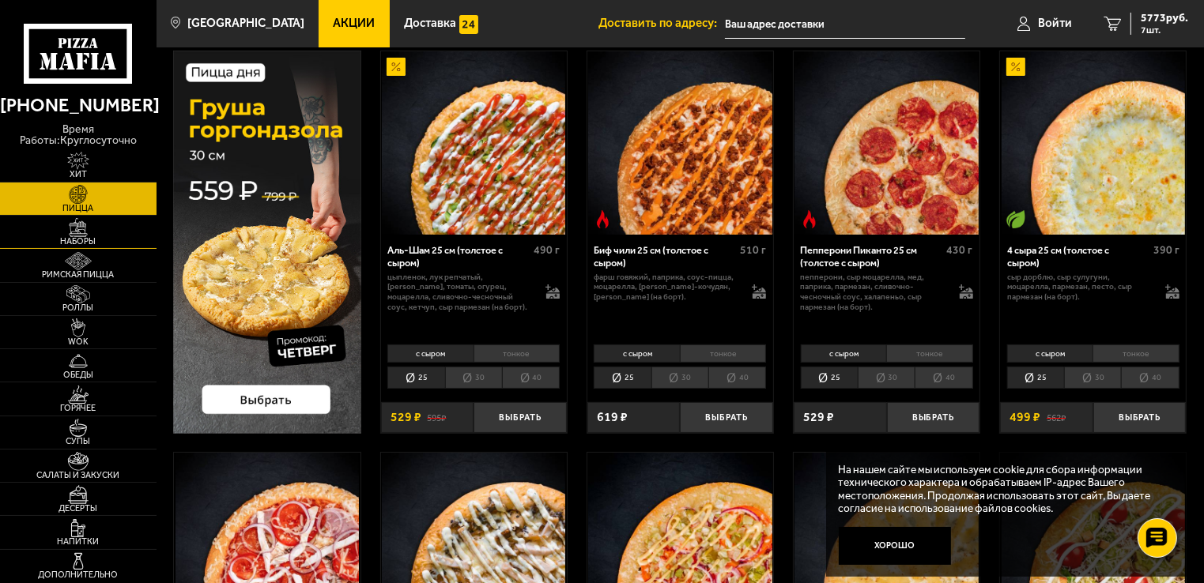
click at [82, 222] on img at bounding box center [79, 227] width 48 height 19
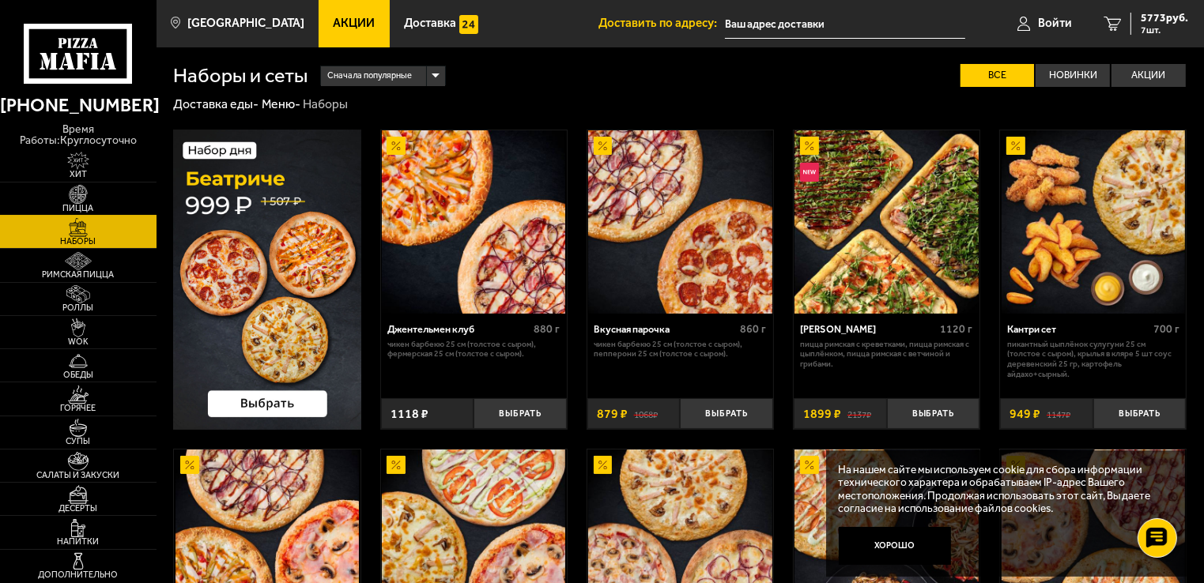
click at [83, 191] on img at bounding box center [79, 194] width 48 height 19
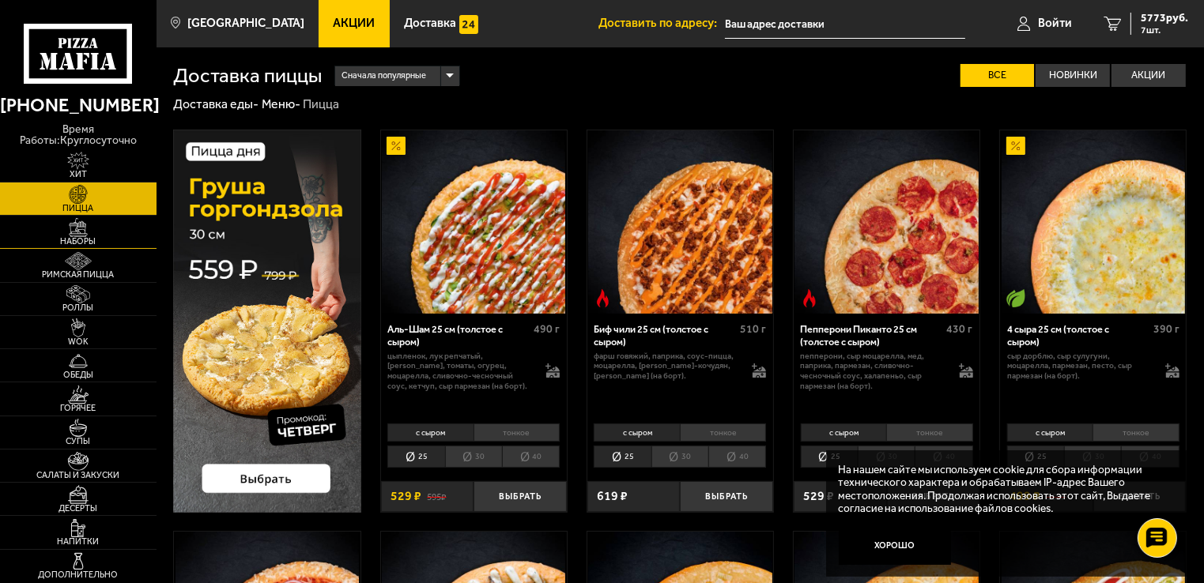
click at [85, 237] on span "Наборы" at bounding box center [78, 241] width 156 height 9
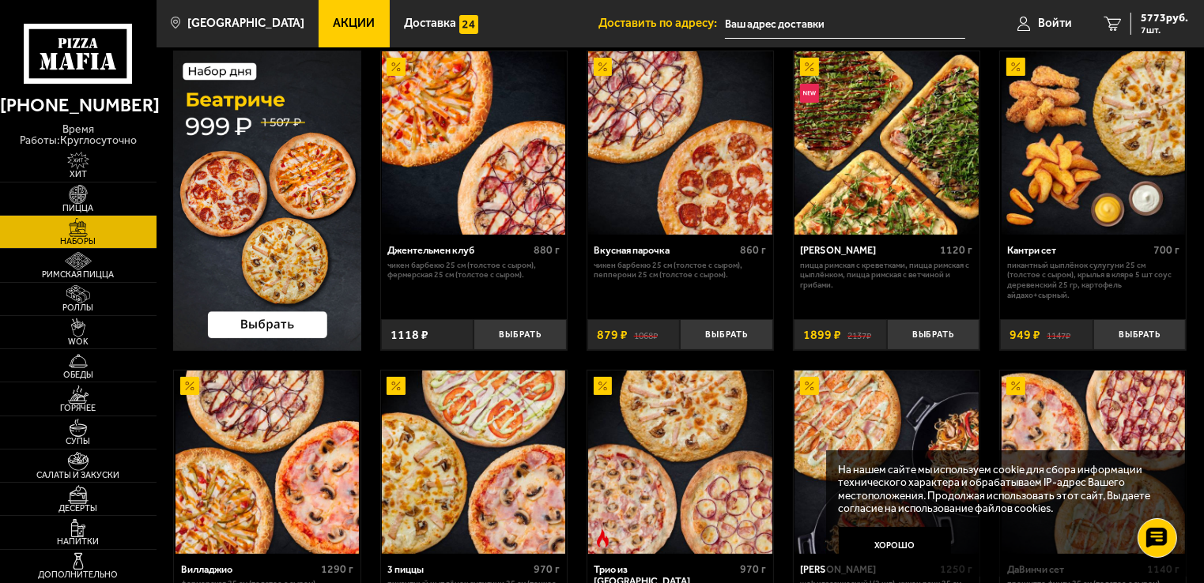
scroll to position [316, 0]
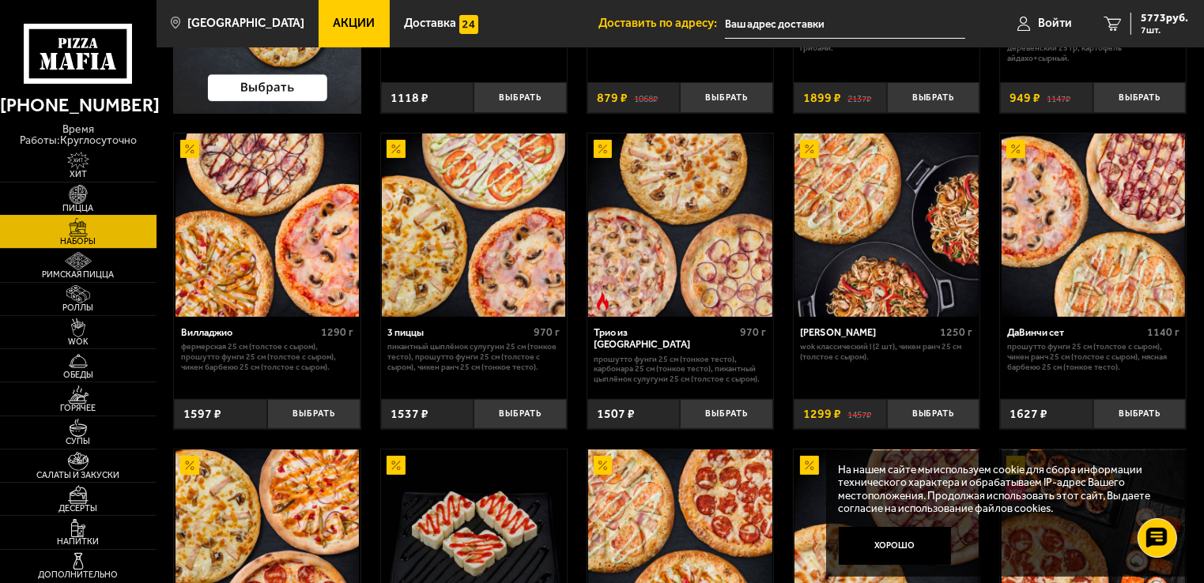
click at [86, 185] on img at bounding box center [79, 194] width 48 height 19
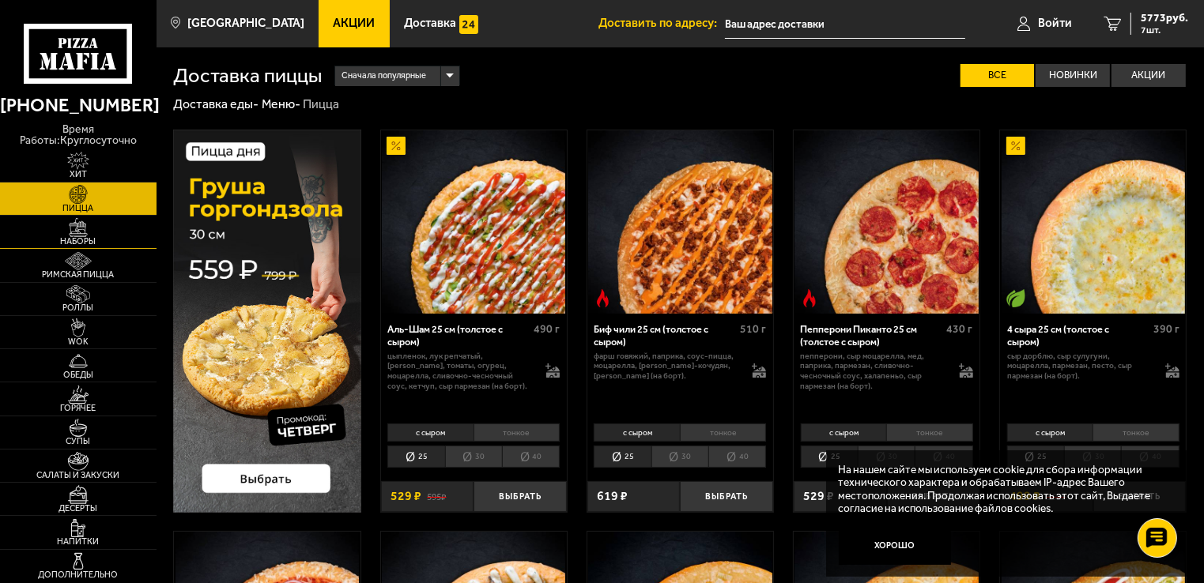
click at [90, 223] on img at bounding box center [79, 227] width 48 height 19
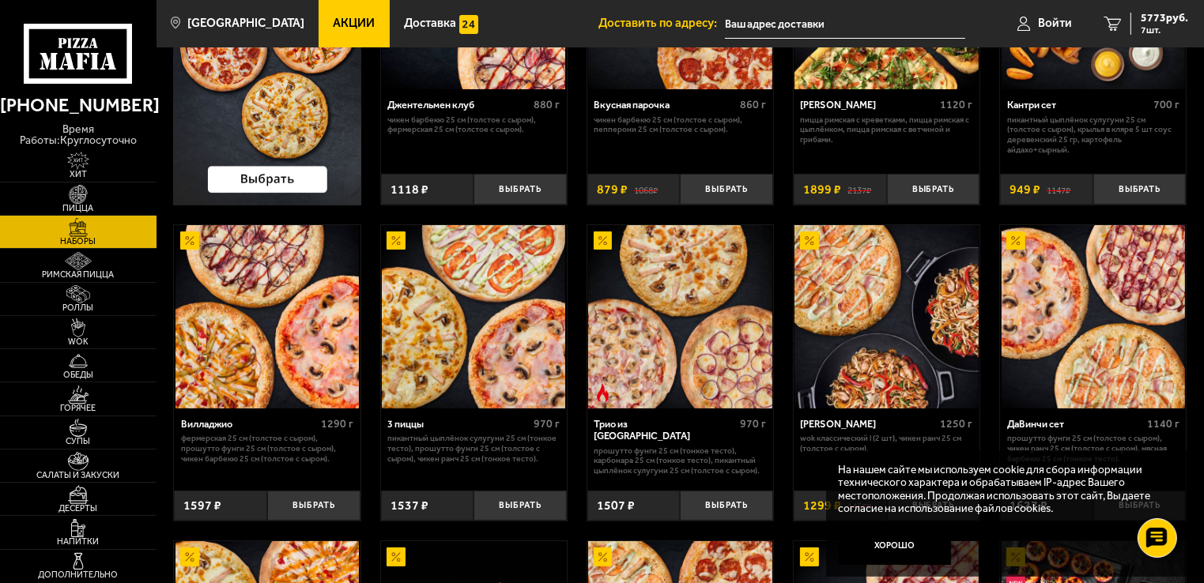
scroll to position [316, 0]
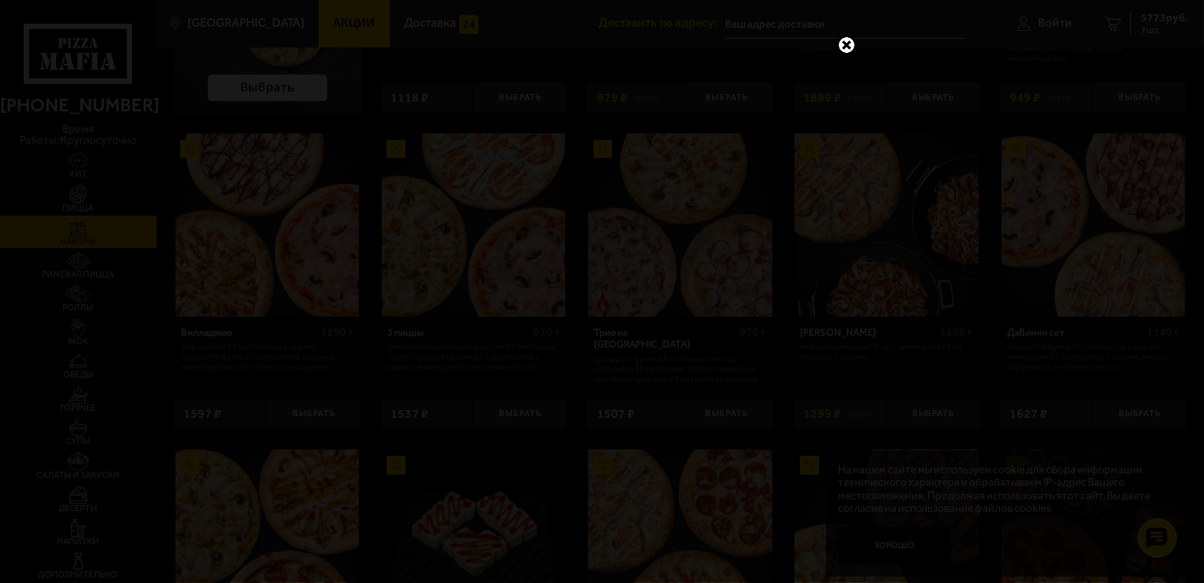
click at [844, 45] on link at bounding box center [846, 45] width 21 height 21
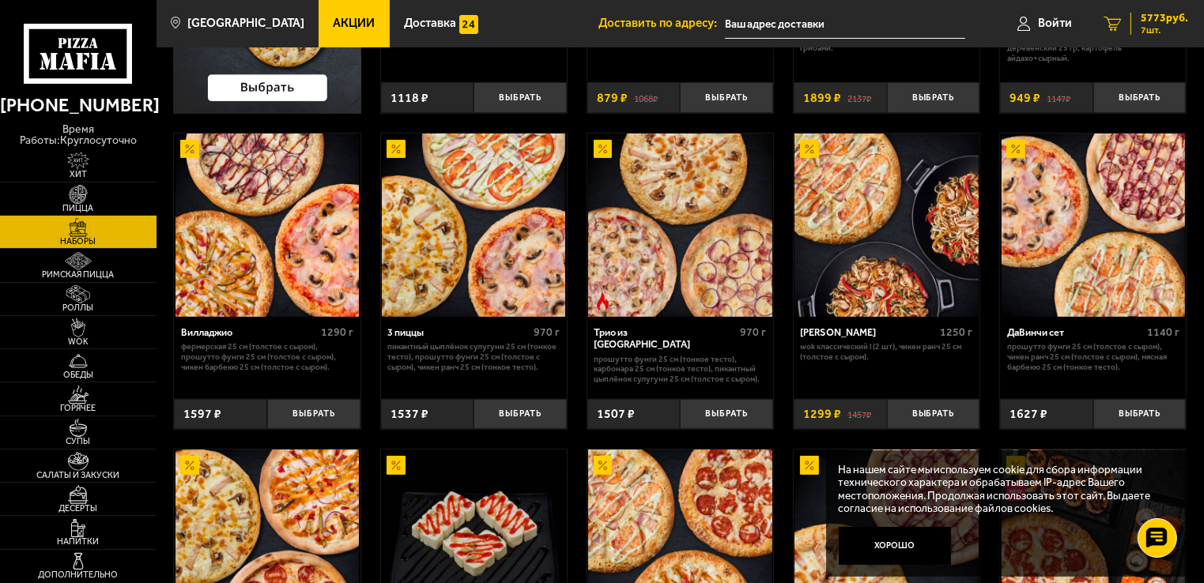
click at [1168, 32] on span "7 шт." at bounding box center [1164, 29] width 47 height 9
